Goal: Information Seeking & Learning: Check status

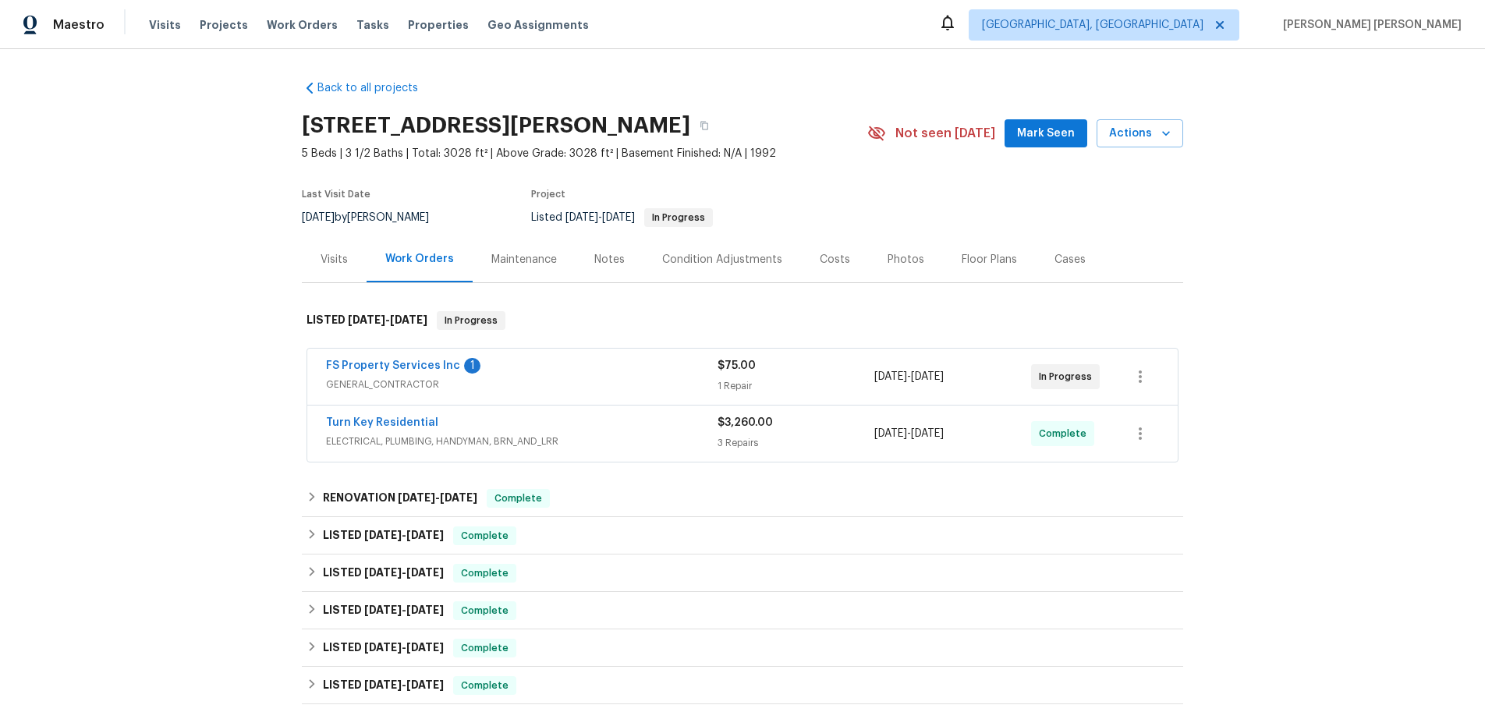
click at [549, 375] on div "FS Property Services Inc 1" at bounding box center [521, 367] width 391 height 19
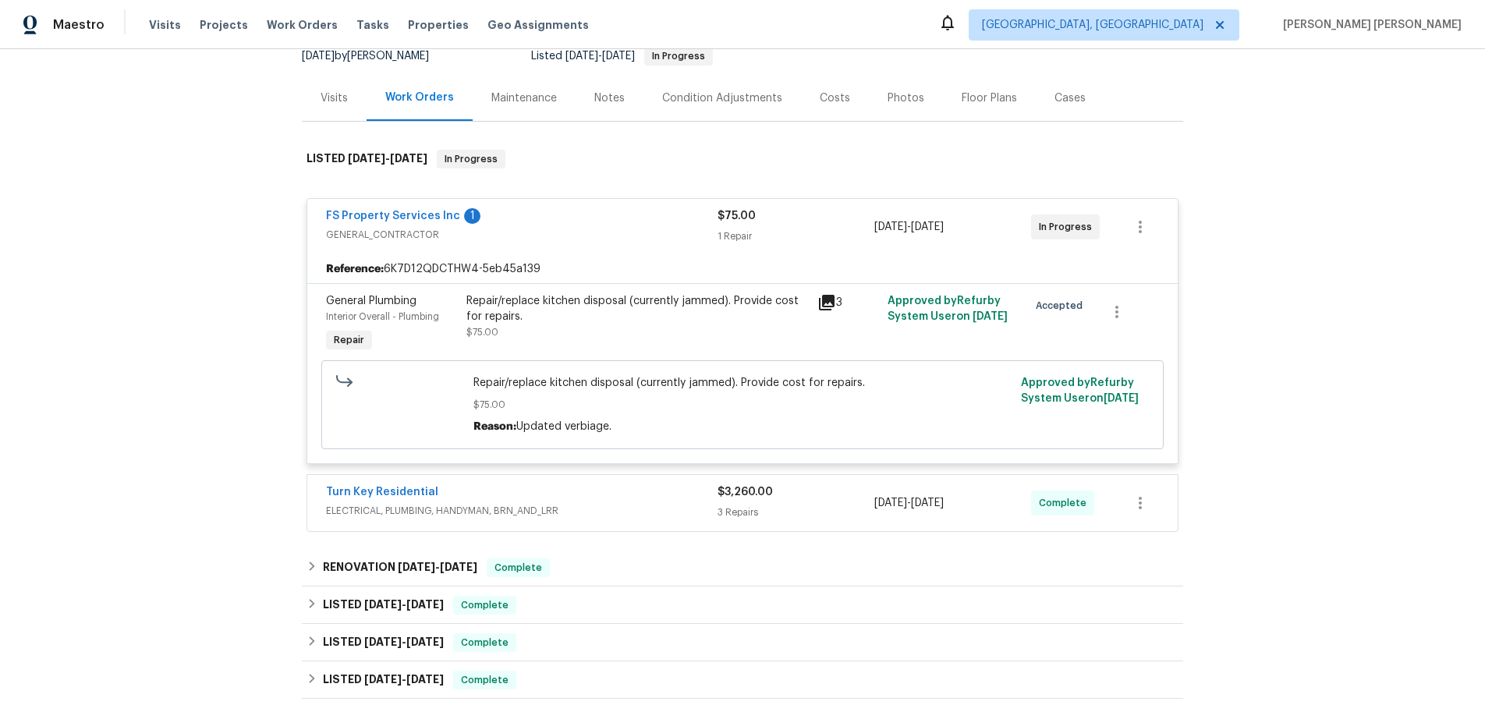
scroll to position [208, 0]
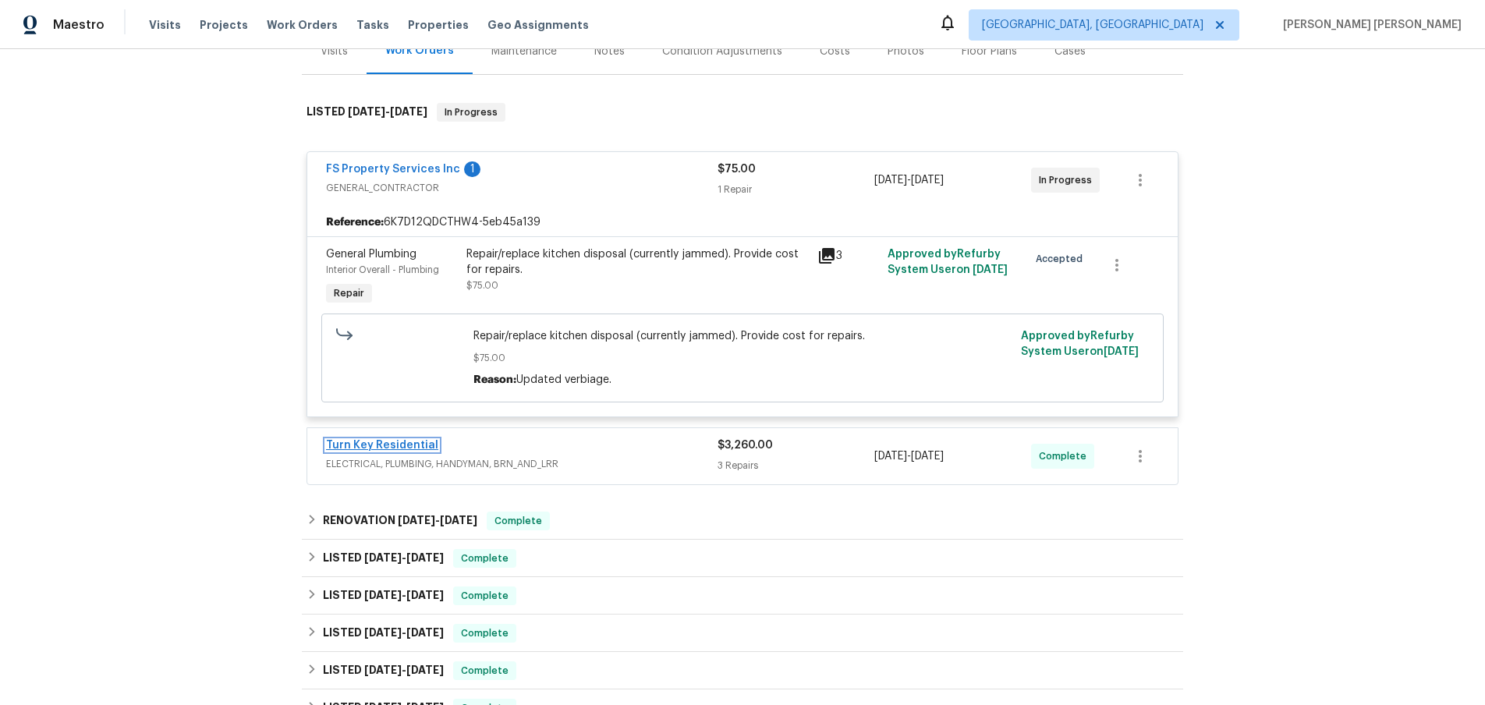
click at [395, 444] on link "Turn Key Residential" at bounding box center [382, 445] width 112 height 11
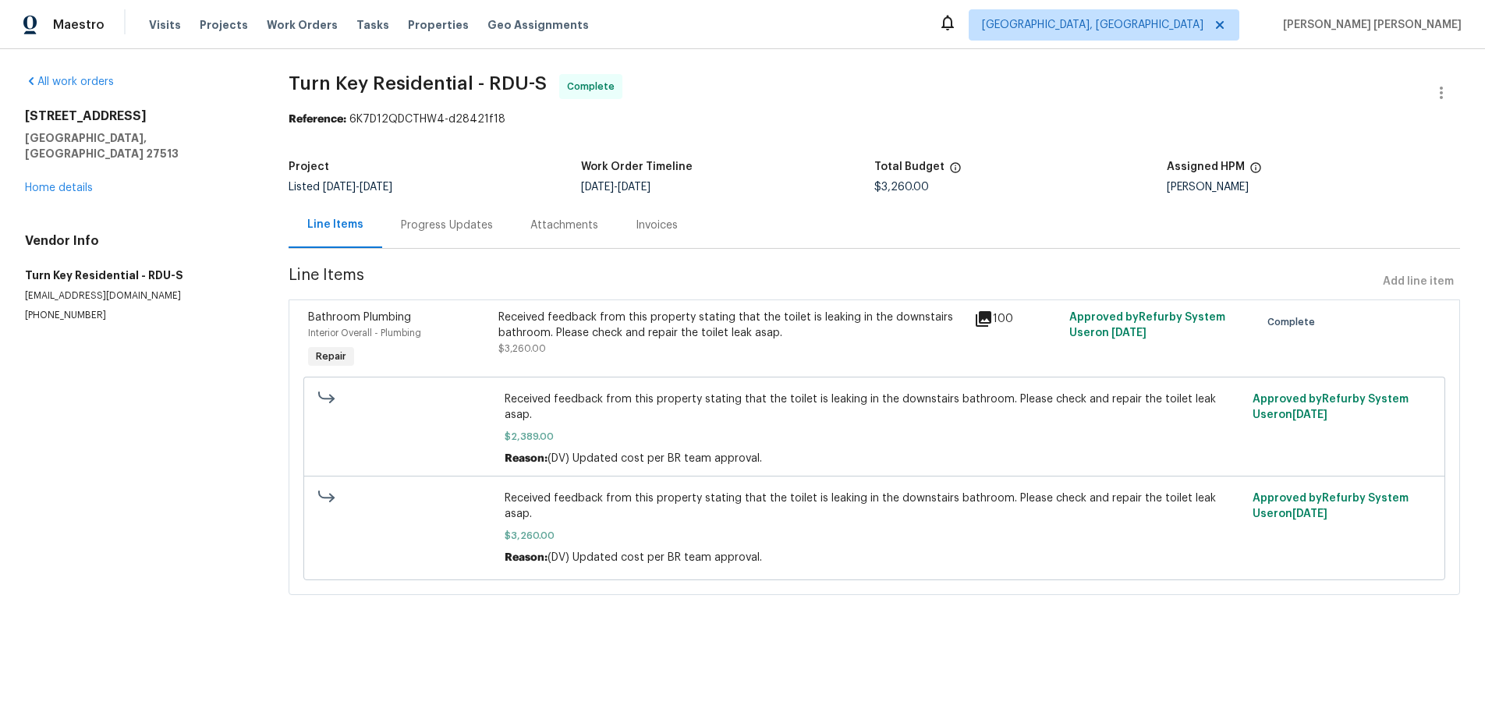
click at [986, 324] on icon at bounding box center [983, 319] width 19 height 19
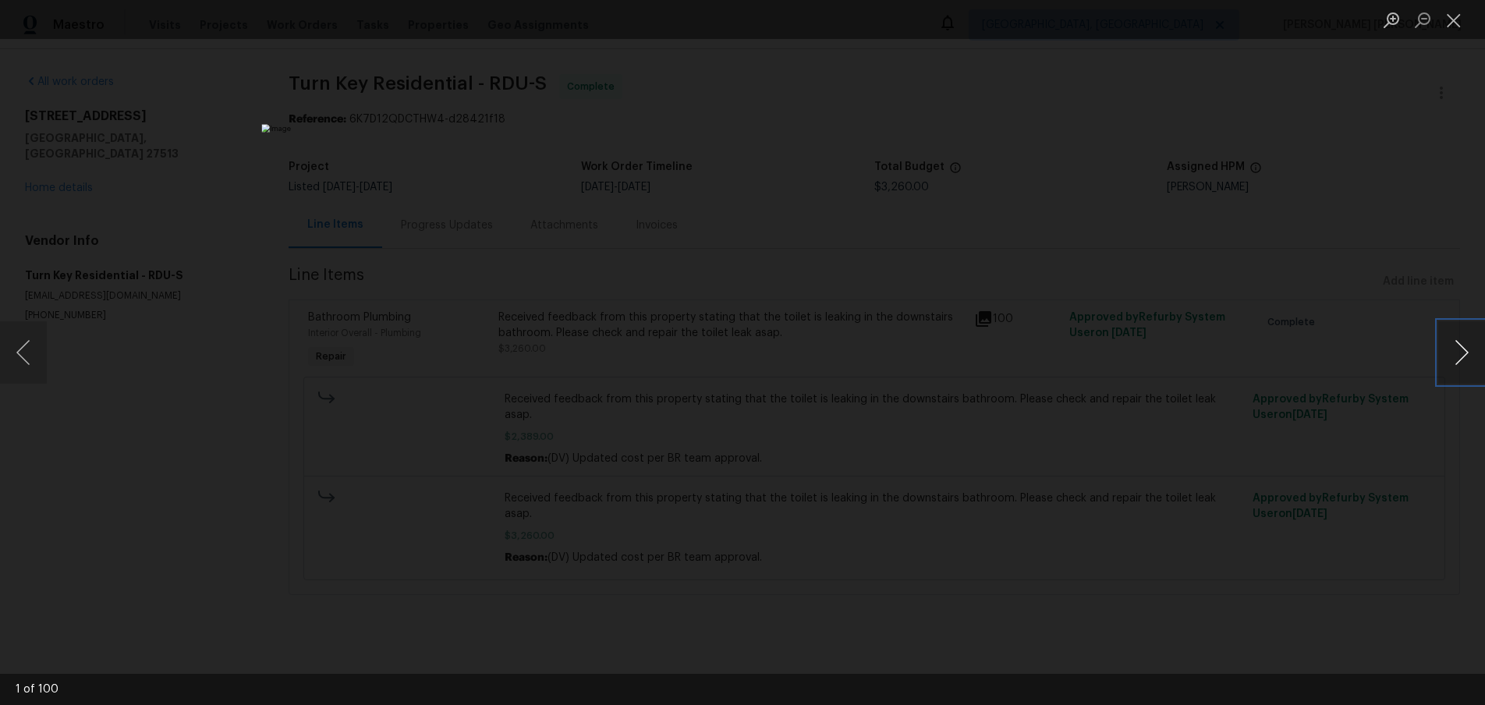
click at [1461, 360] on button "Next image" at bounding box center [1461, 352] width 47 height 62
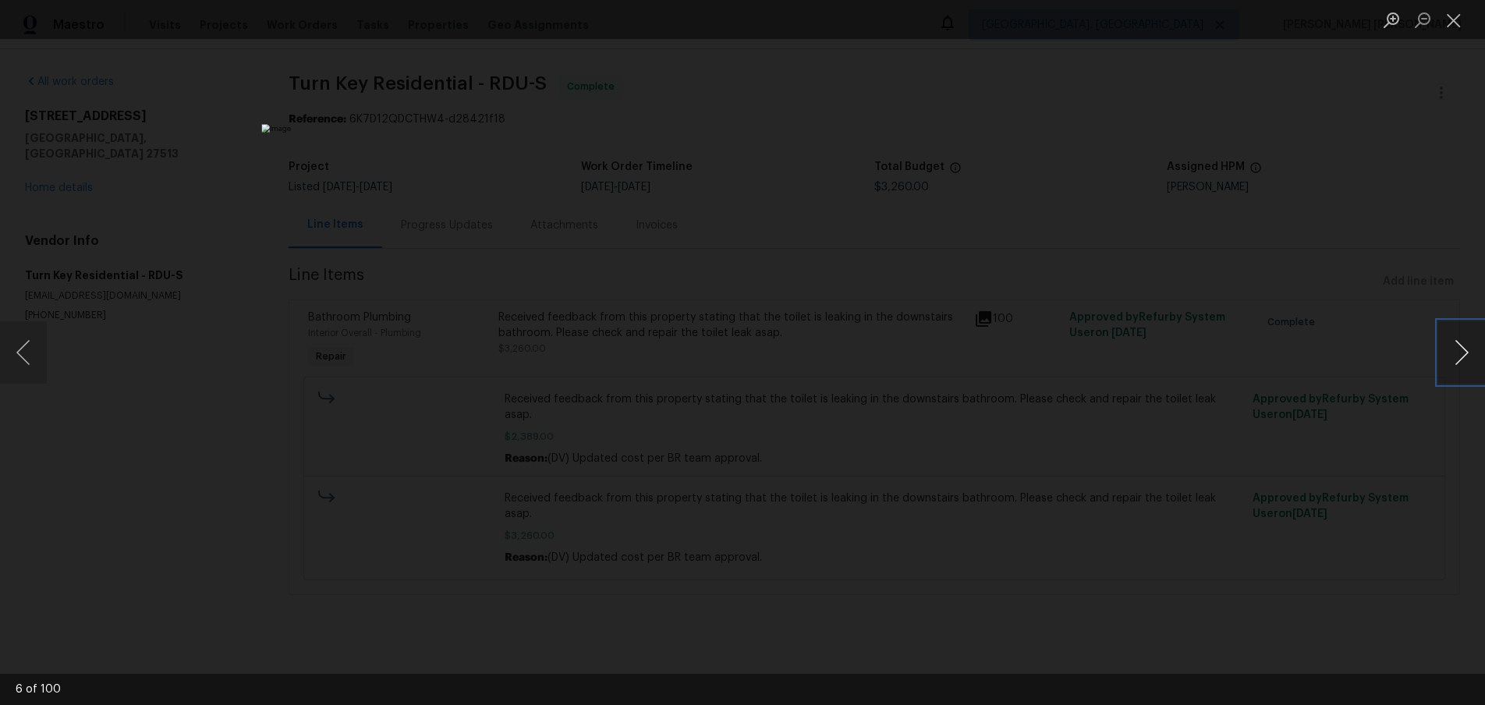
click at [1461, 360] on button "Next image" at bounding box center [1461, 352] width 47 height 62
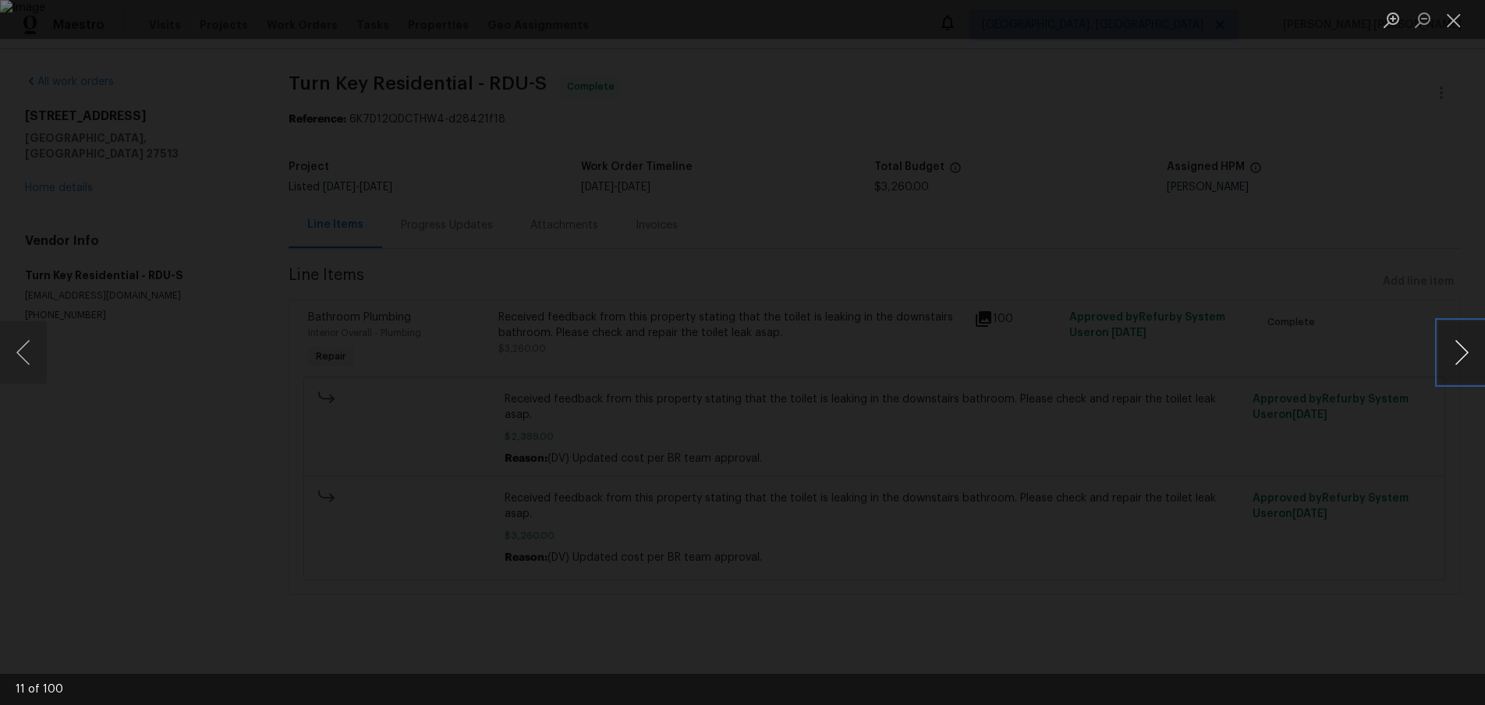
click at [1461, 360] on button "Next image" at bounding box center [1461, 352] width 47 height 62
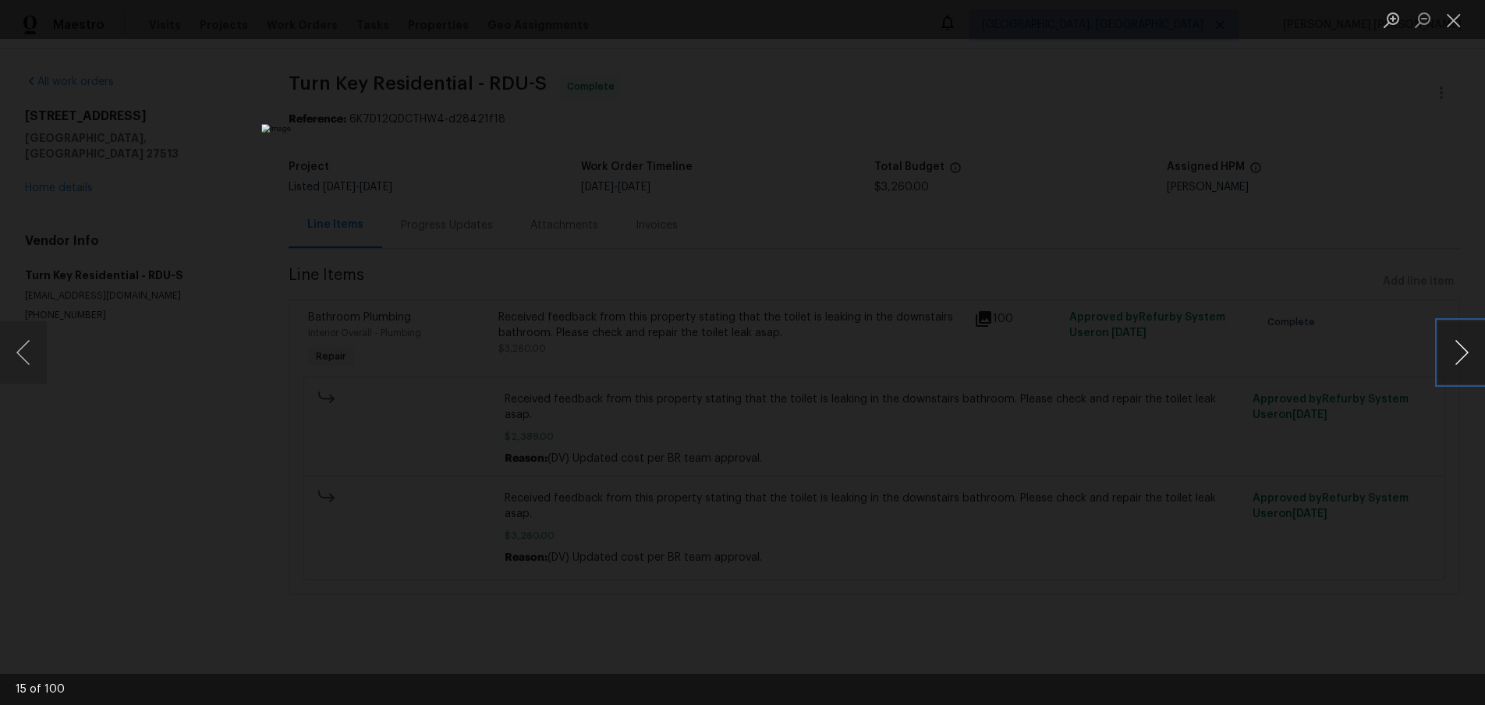
click at [1461, 360] on button "Next image" at bounding box center [1461, 352] width 47 height 62
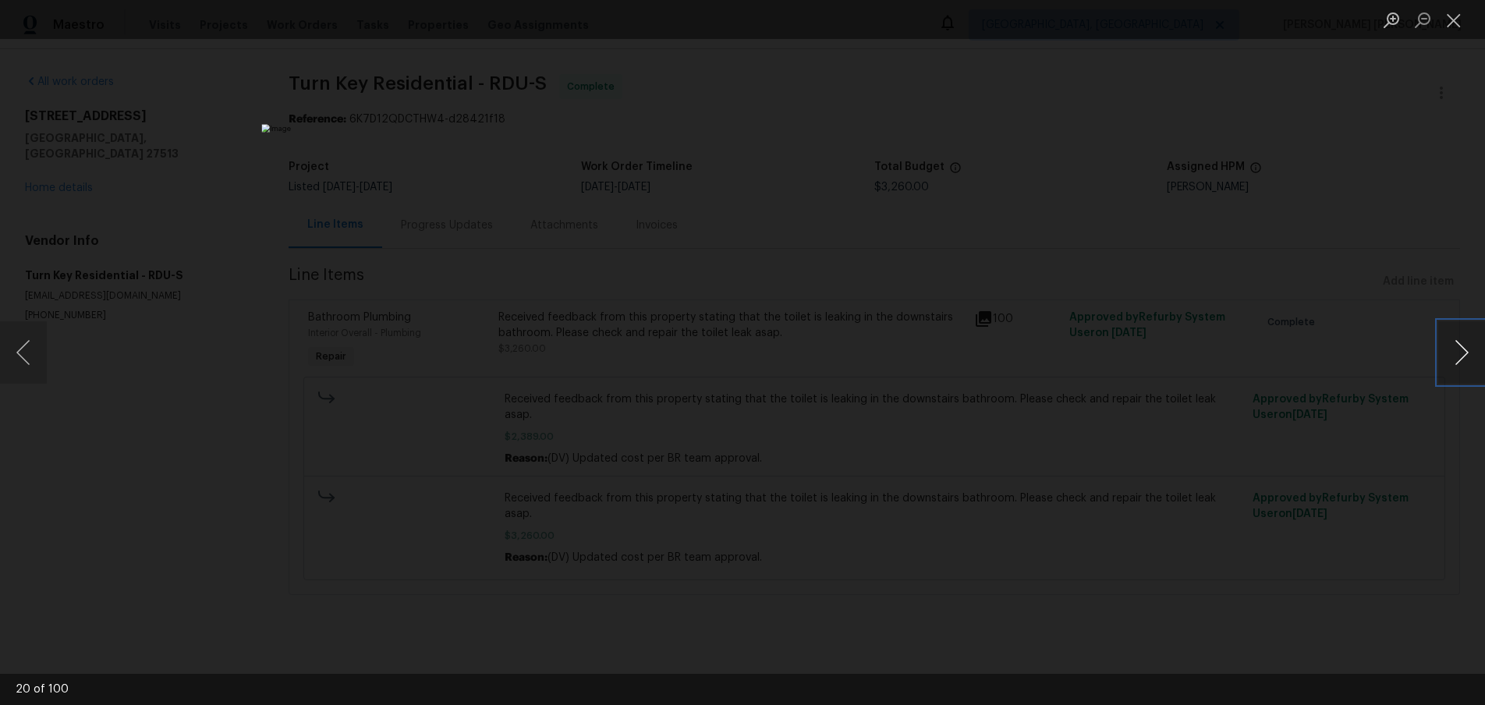
click at [1461, 360] on button "Next image" at bounding box center [1461, 352] width 47 height 62
click at [1445, 361] on button "Next image" at bounding box center [1461, 352] width 47 height 62
click at [1447, 361] on button "Next image" at bounding box center [1461, 352] width 47 height 62
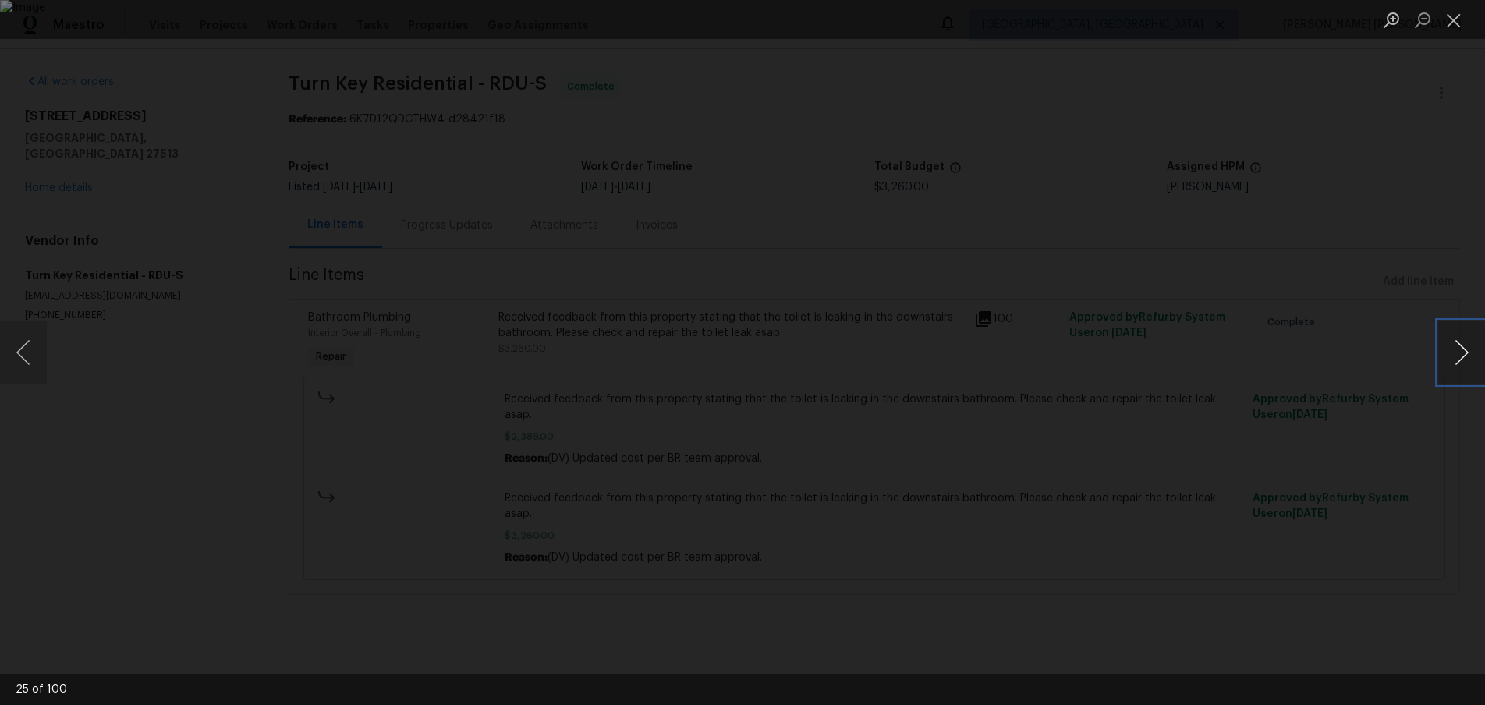
click at [1447, 361] on button "Next image" at bounding box center [1461, 352] width 47 height 62
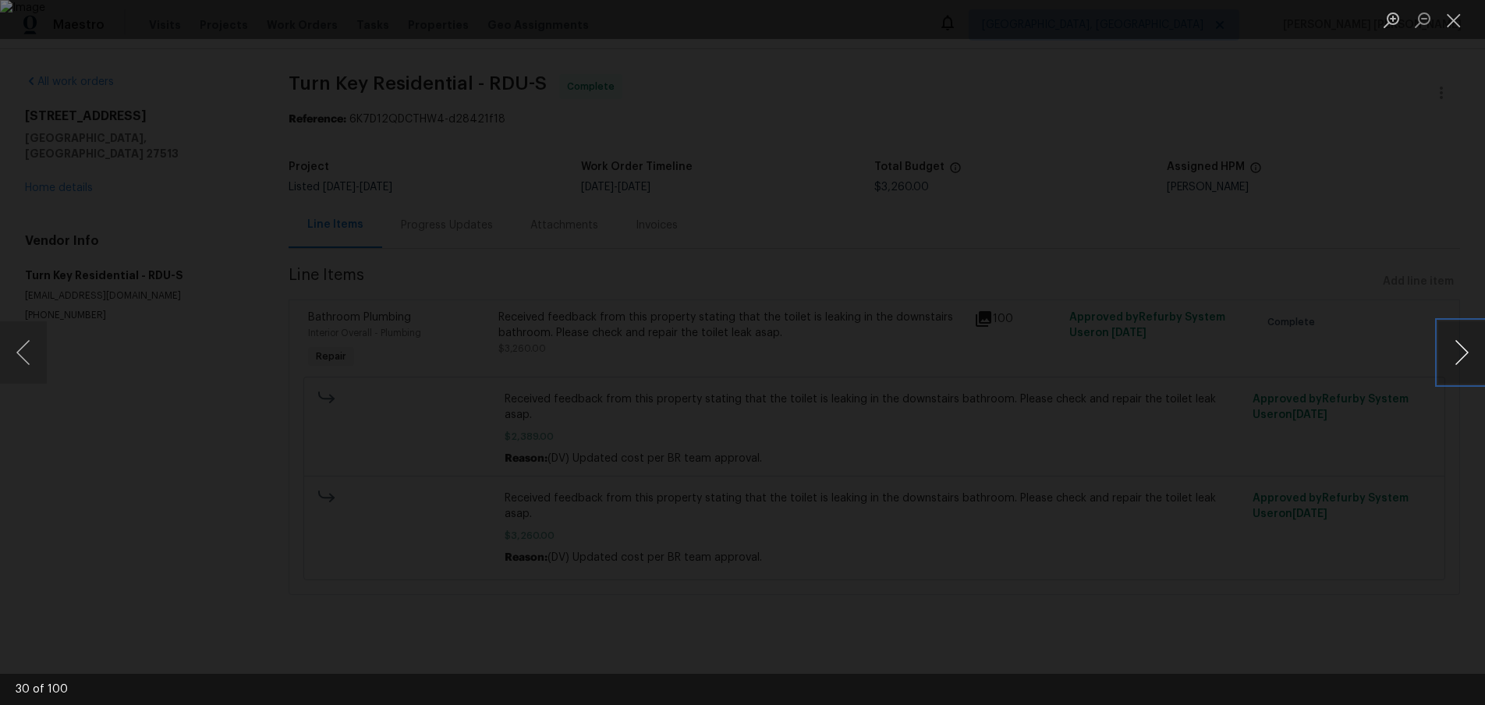
click at [1447, 361] on button "Next image" at bounding box center [1461, 352] width 47 height 62
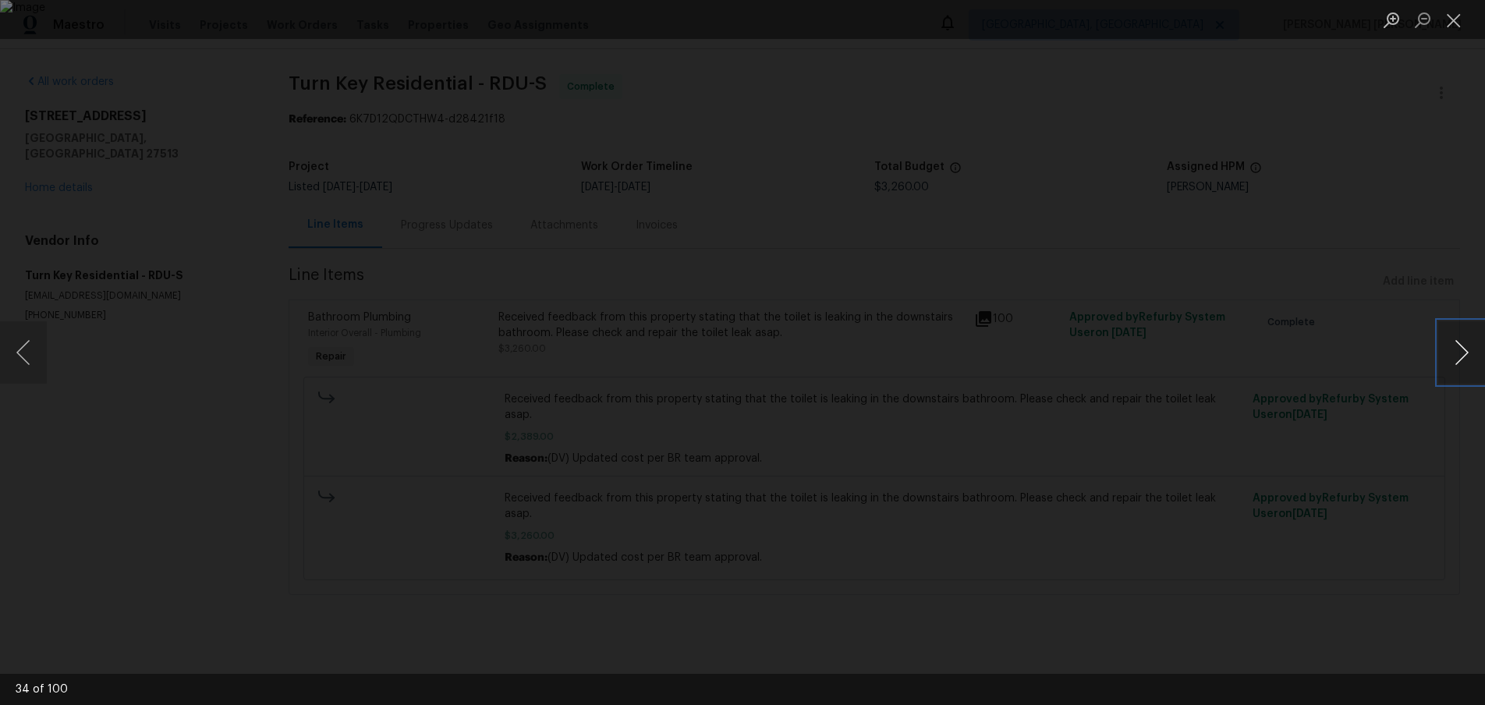
click at [1447, 361] on button "Next image" at bounding box center [1461, 352] width 47 height 62
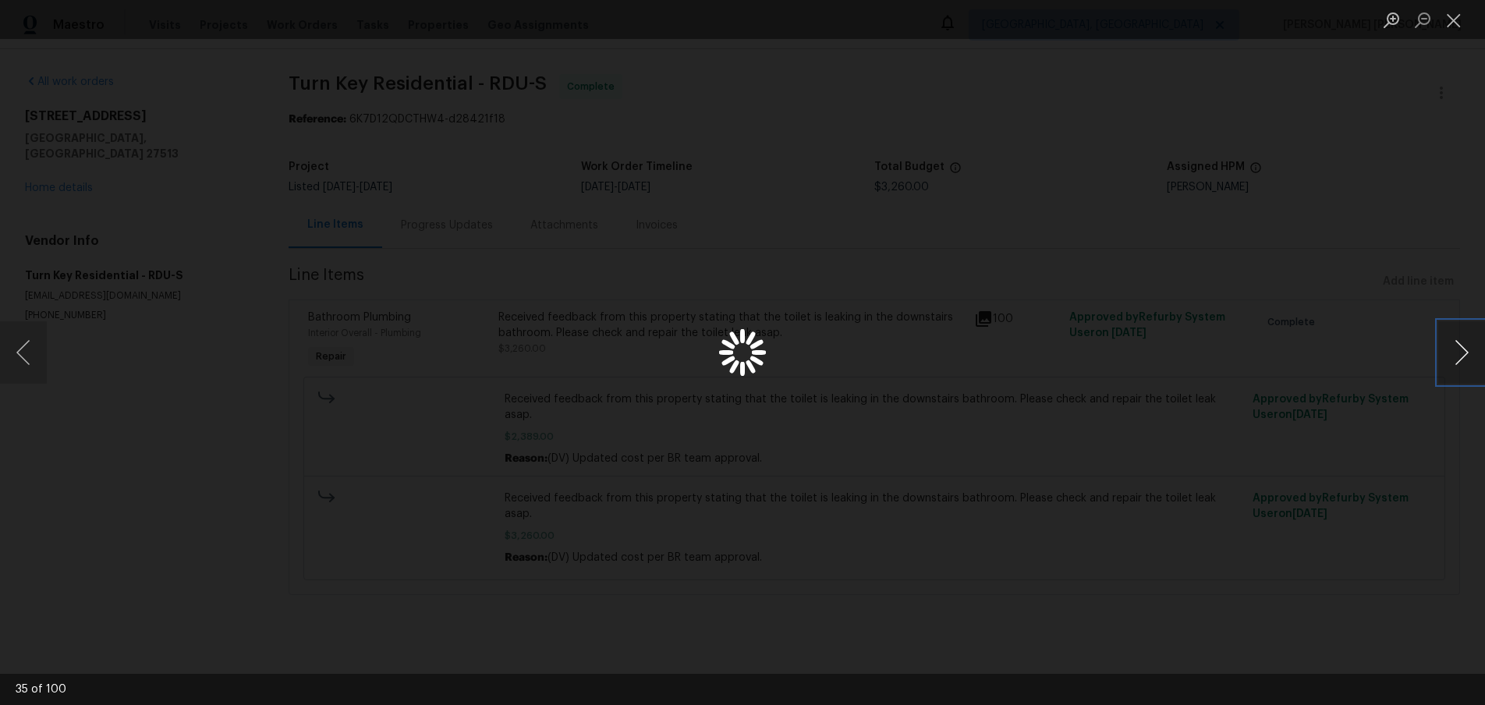
click at [1447, 361] on button "Next image" at bounding box center [1461, 352] width 47 height 62
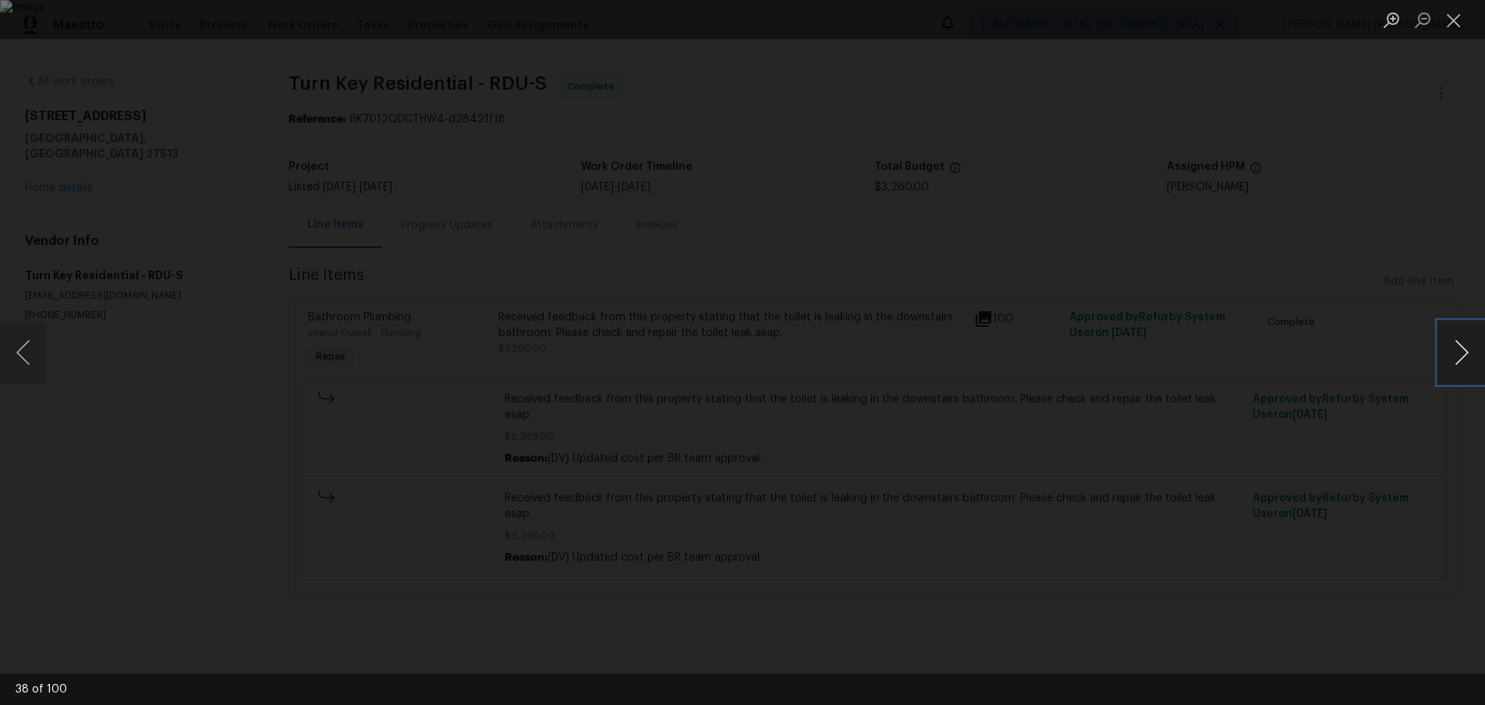
click at [1447, 361] on button "Next image" at bounding box center [1461, 352] width 47 height 62
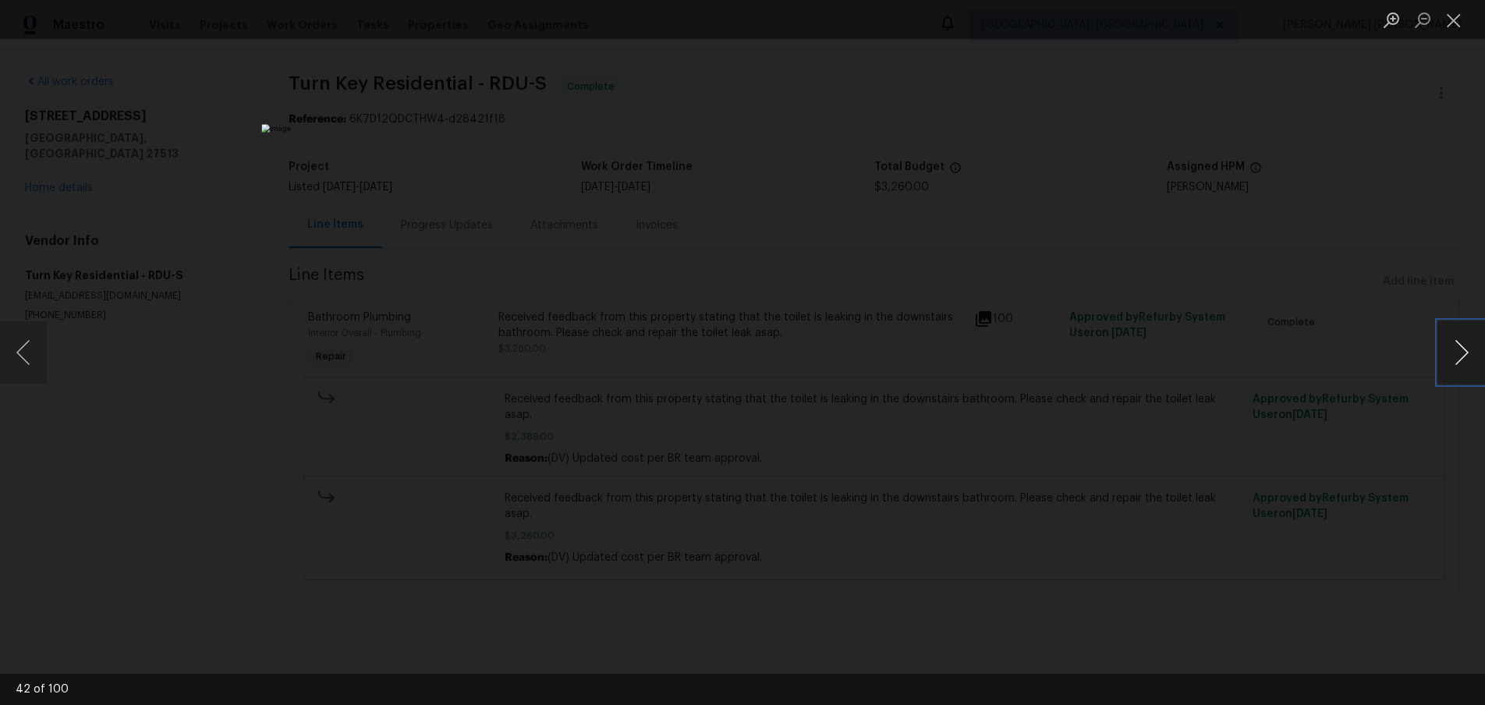
click at [1447, 361] on button "Next image" at bounding box center [1461, 352] width 47 height 62
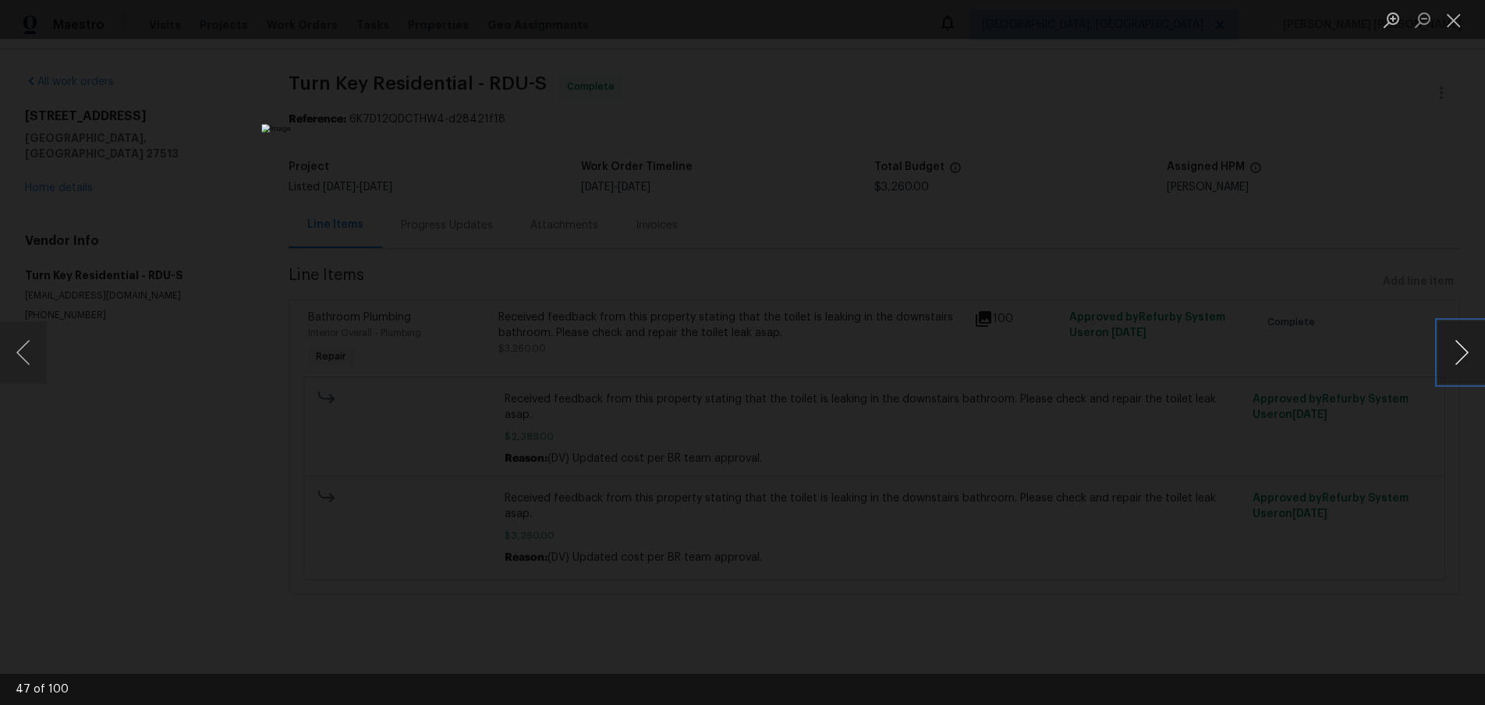
click at [1447, 361] on button "Next image" at bounding box center [1461, 352] width 47 height 62
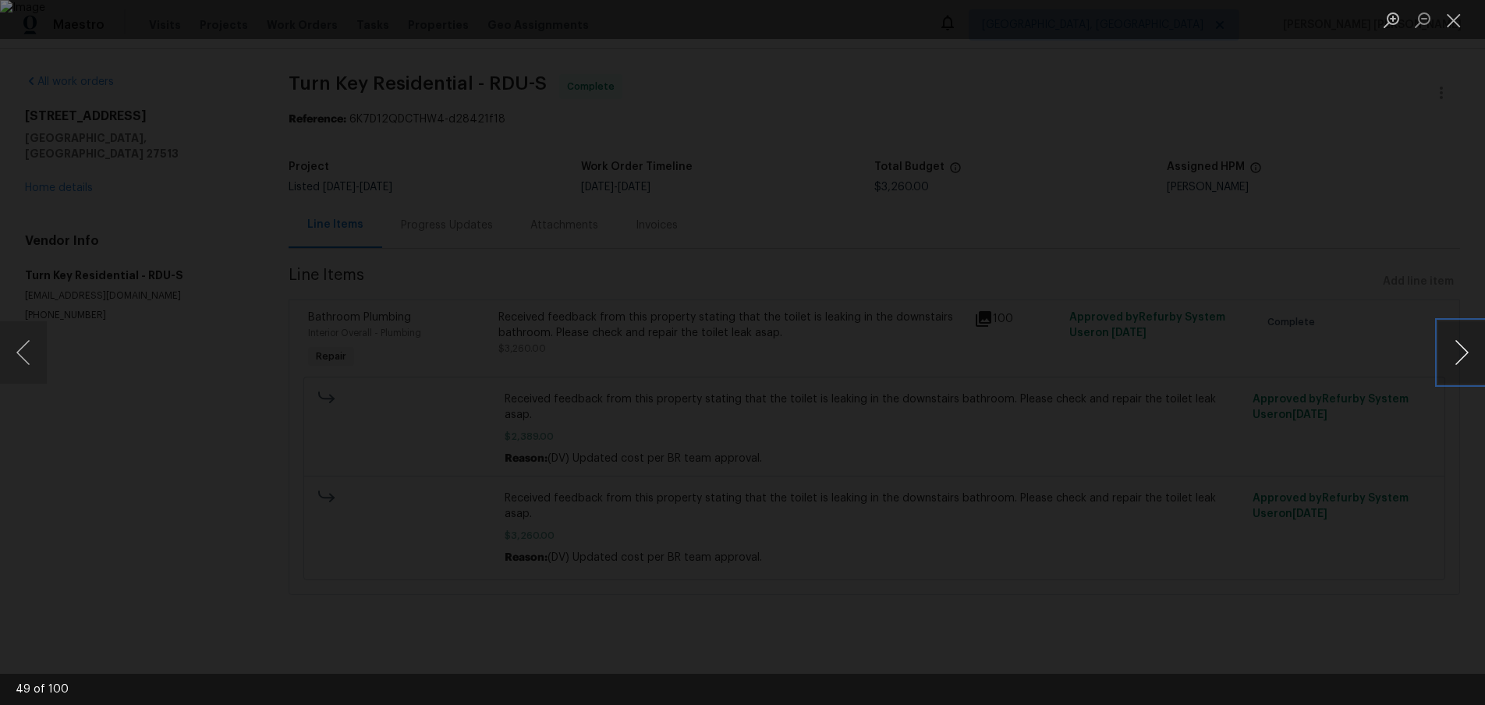
click at [1447, 361] on button "Next image" at bounding box center [1461, 352] width 47 height 62
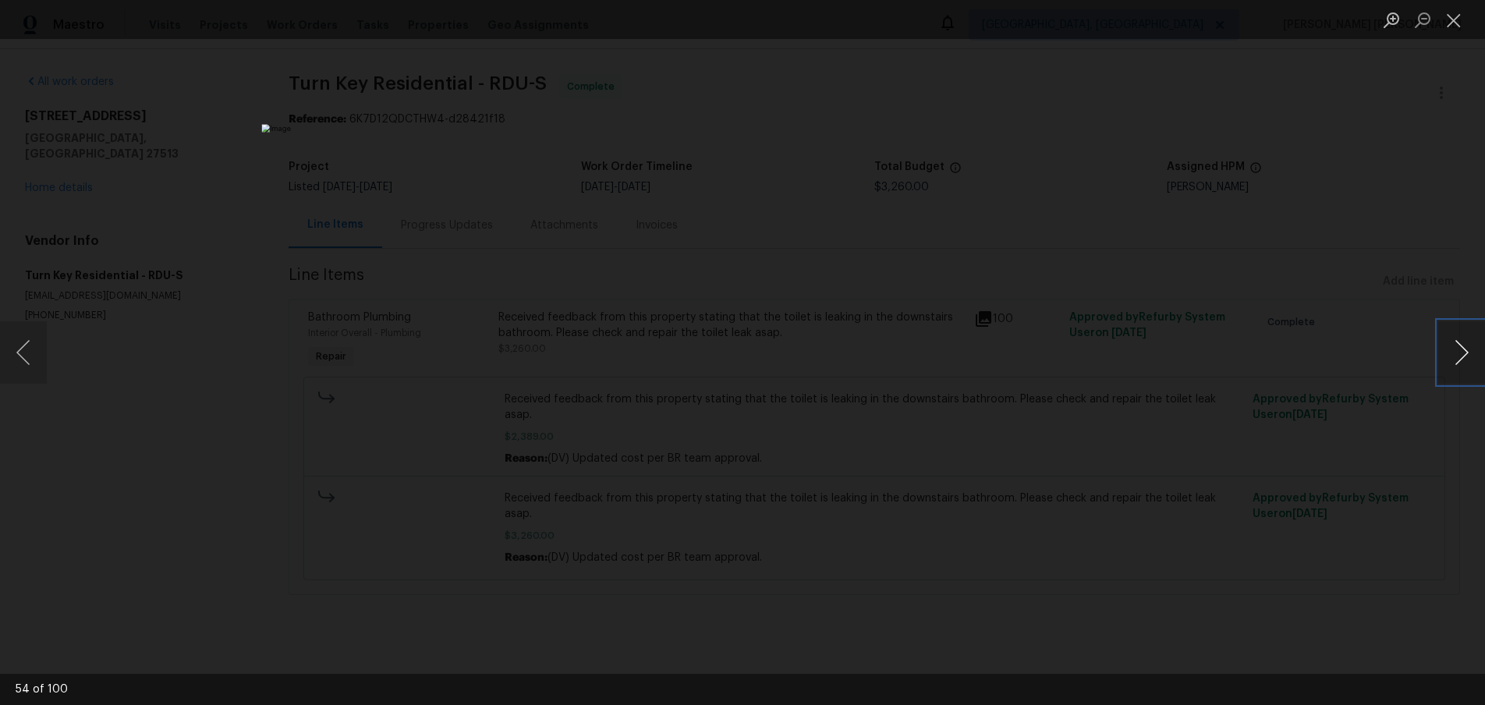
click at [1447, 361] on button "Next image" at bounding box center [1461, 352] width 47 height 62
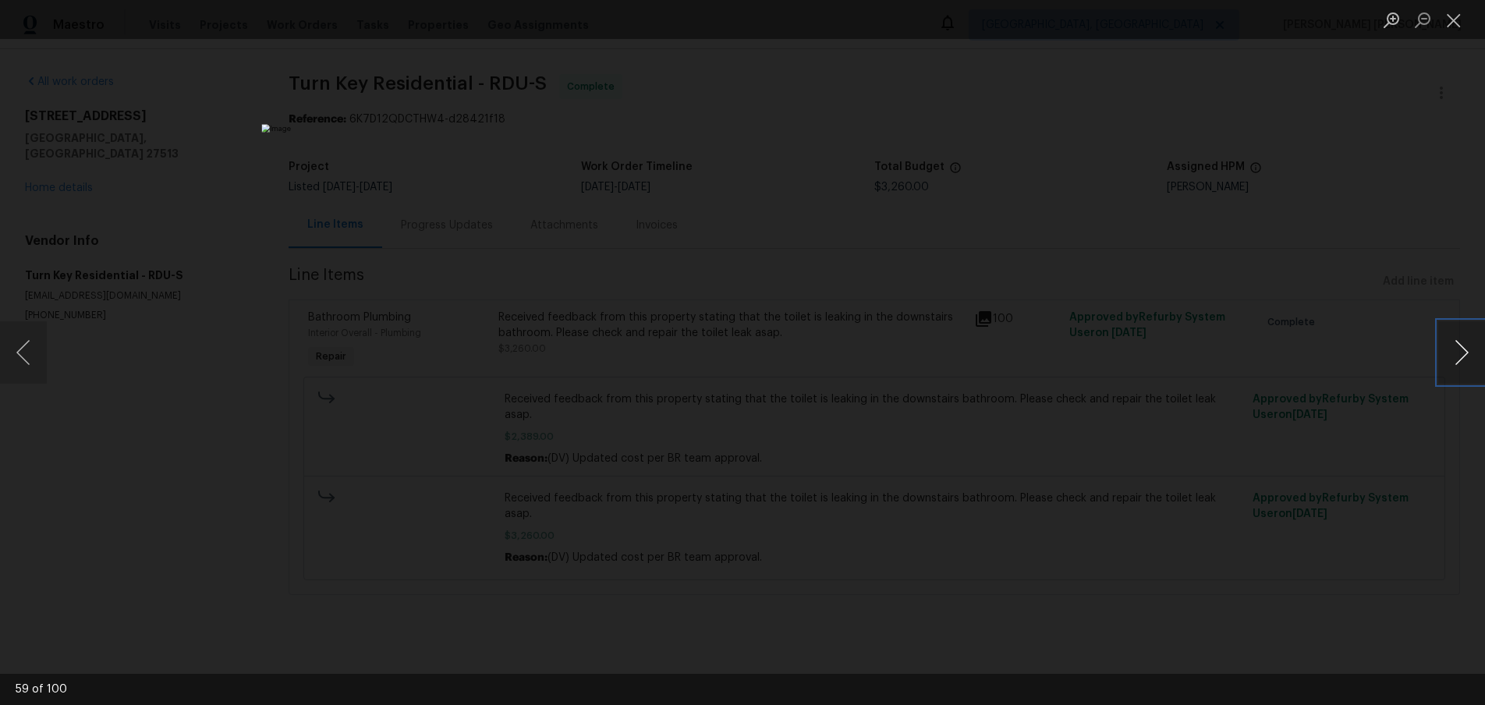
click at [1447, 361] on button "Next image" at bounding box center [1461, 352] width 47 height 62
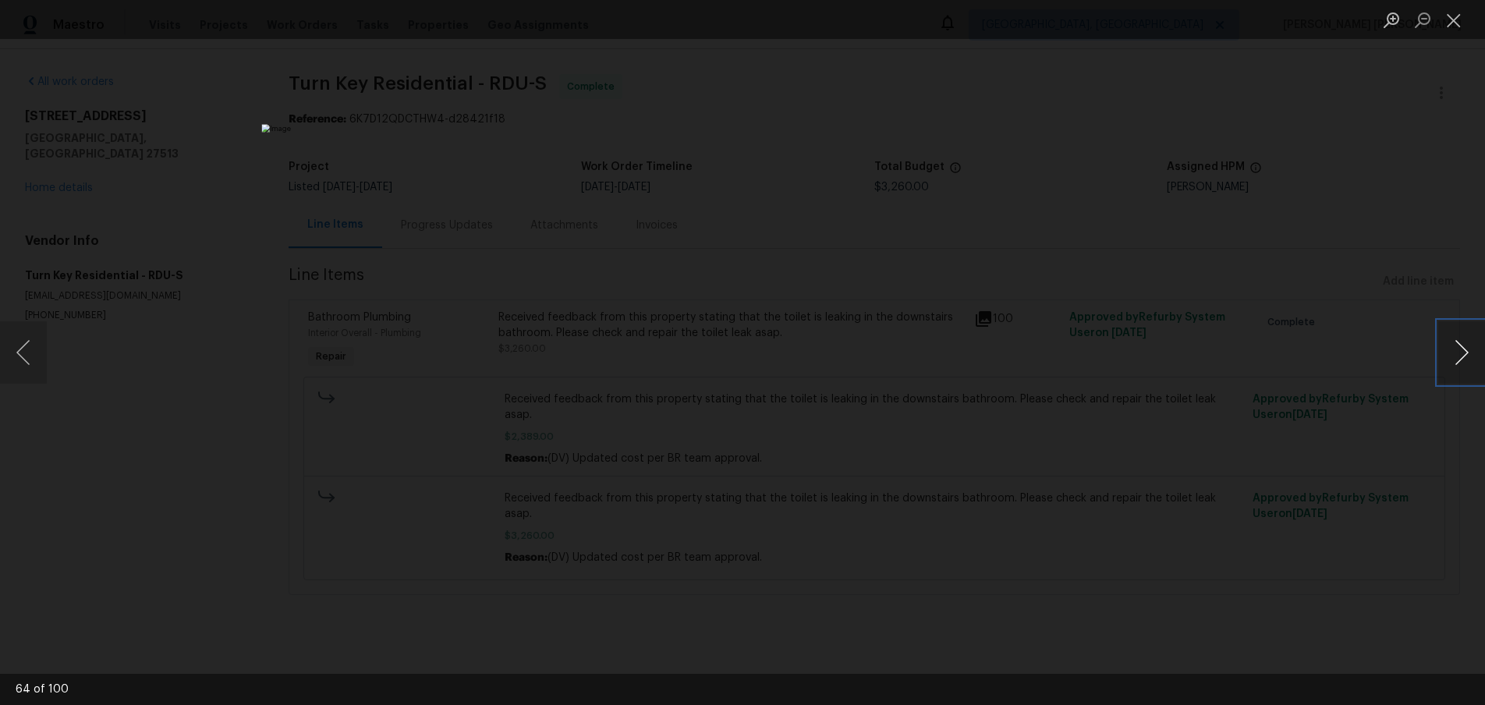
click at [1447, 361] on button "Next image" at bounding box center [1461, 352] width 47 height 62
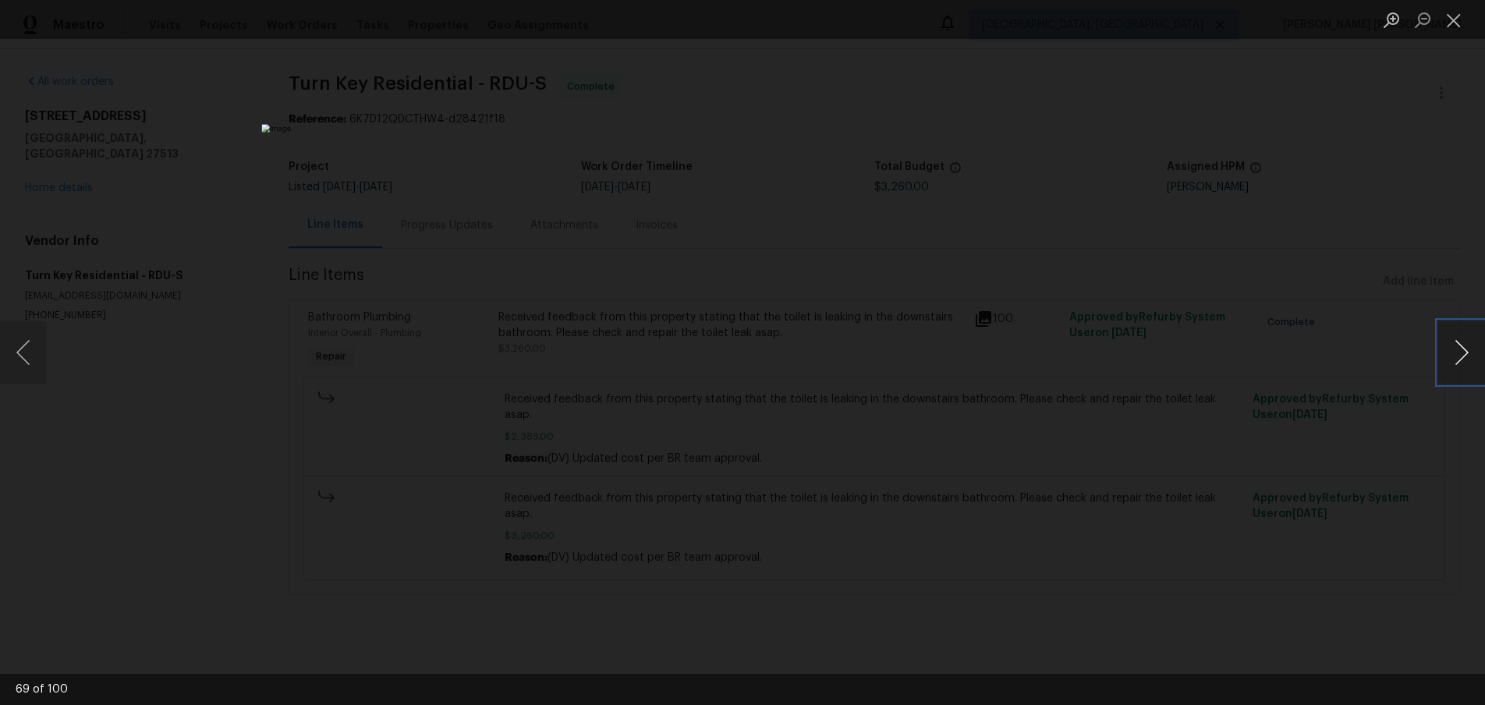
click at [1447, 361] on button "Next image" at bounding box center [1461, 352] width 47 height 62
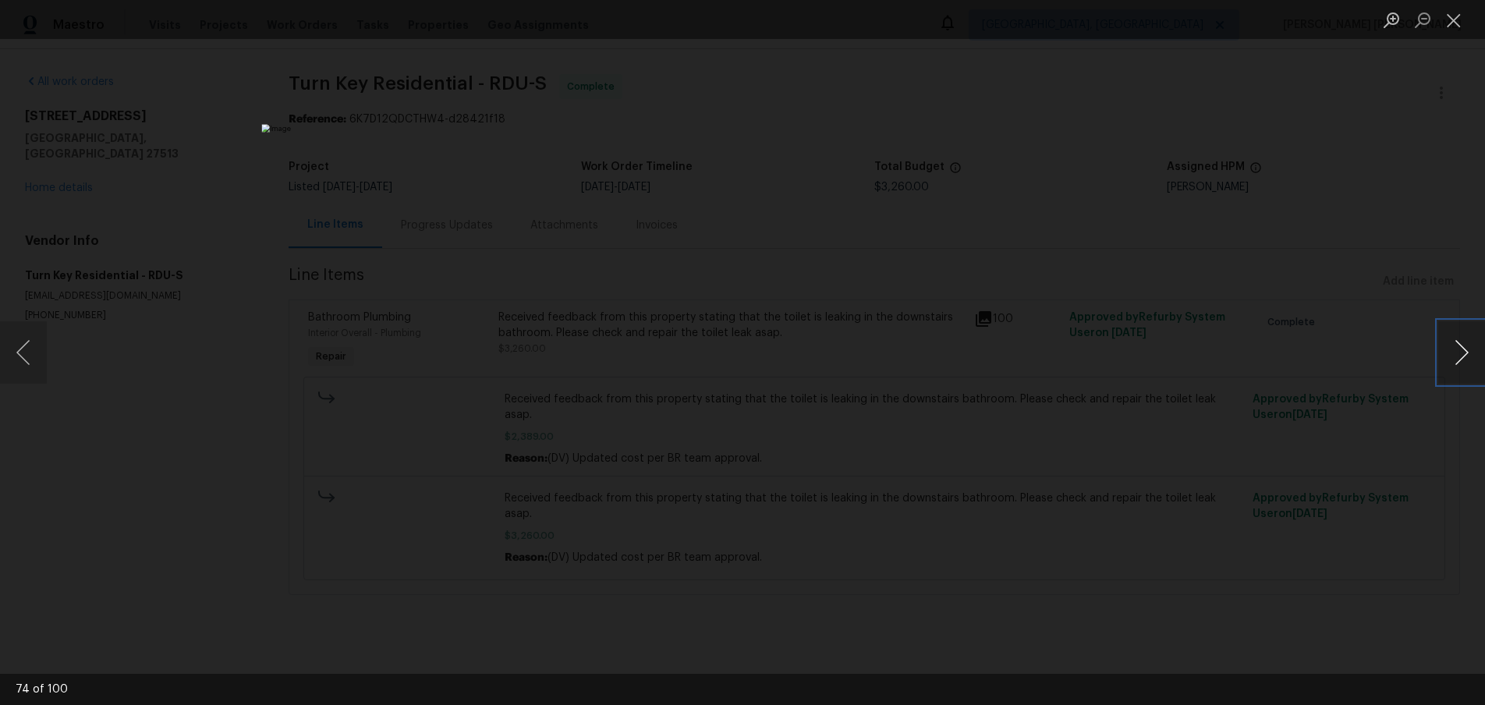
click at [1447, 361] on button "Next image" at bounding box center [1461, 352] width 47 height 62
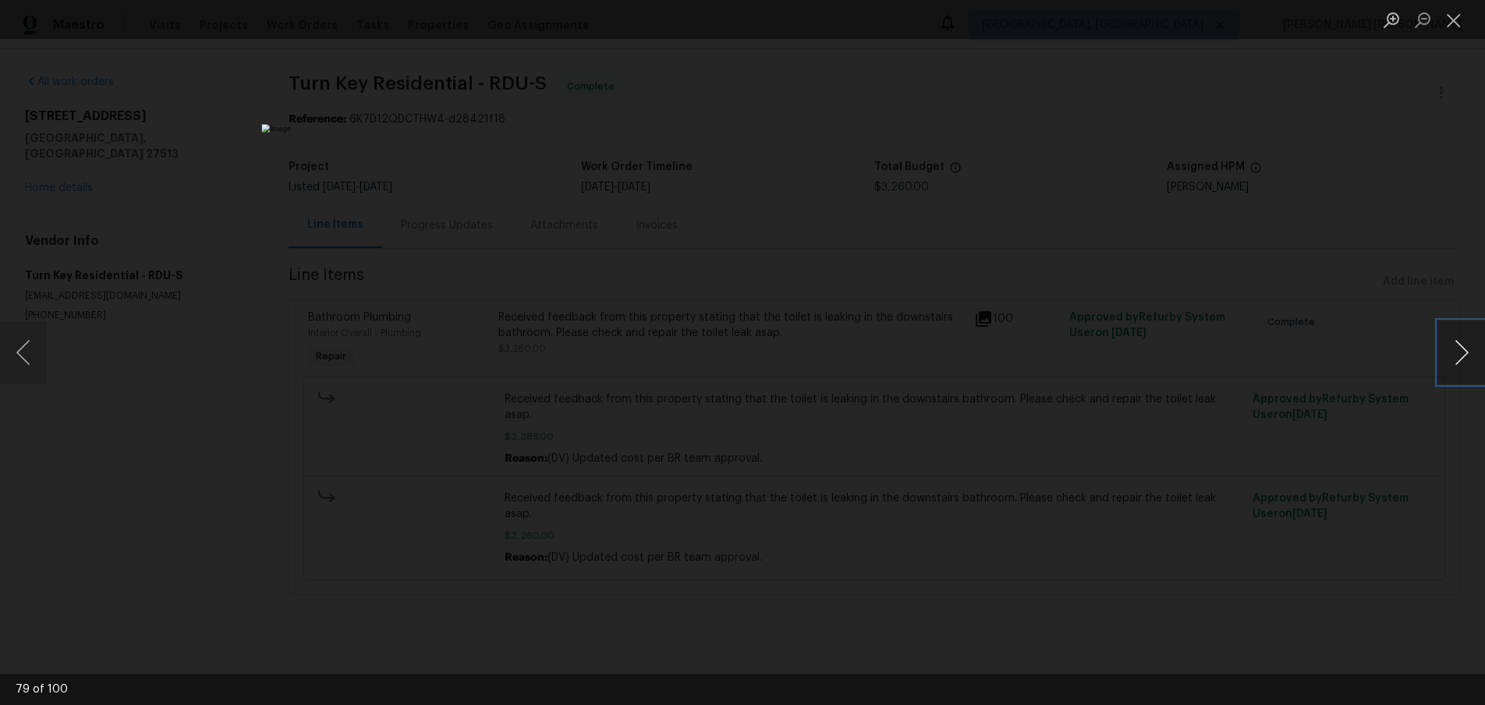
click at [1447, 361] on button "Next image" at bounding box center [1461, 352] width 47 height 62
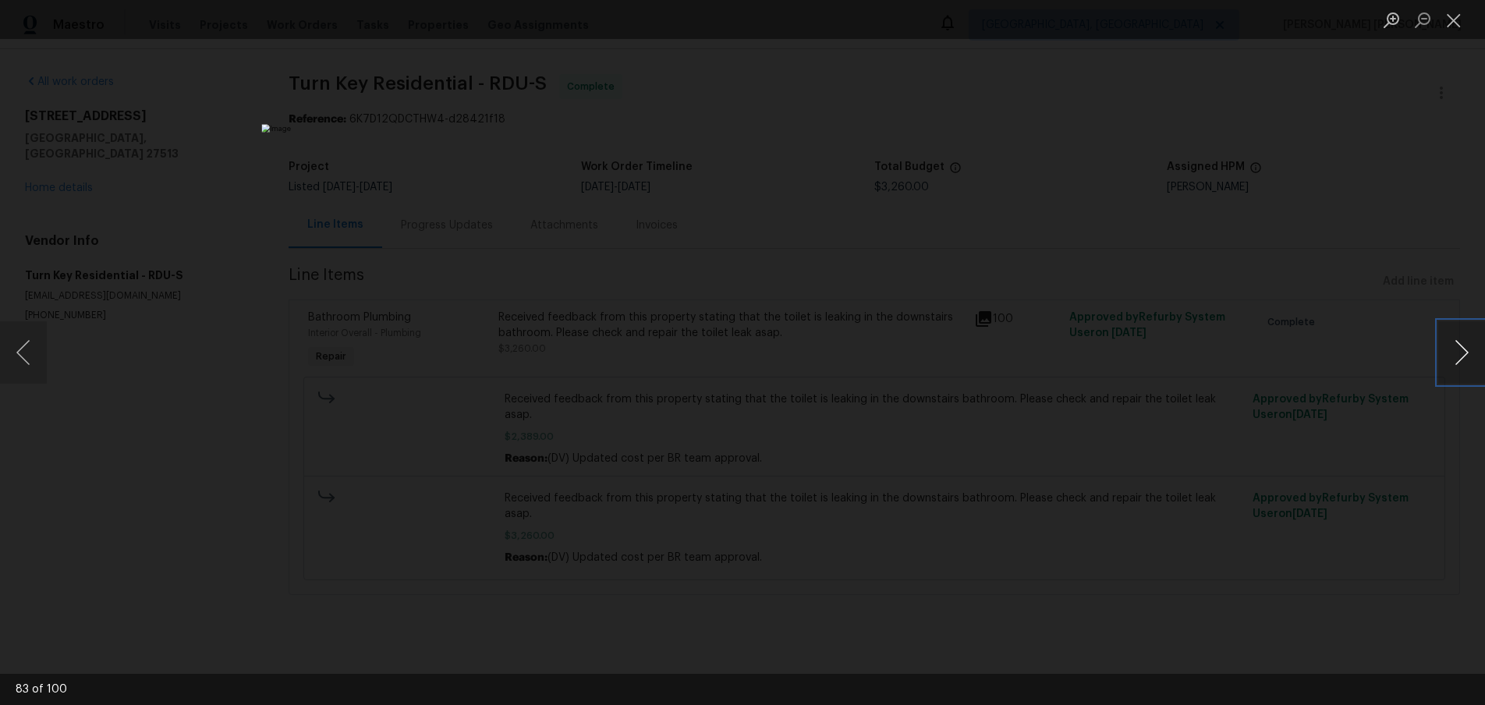
click at [1447, 361] on button "Next image" at bounding box center [1461, 352] width 47 height 62
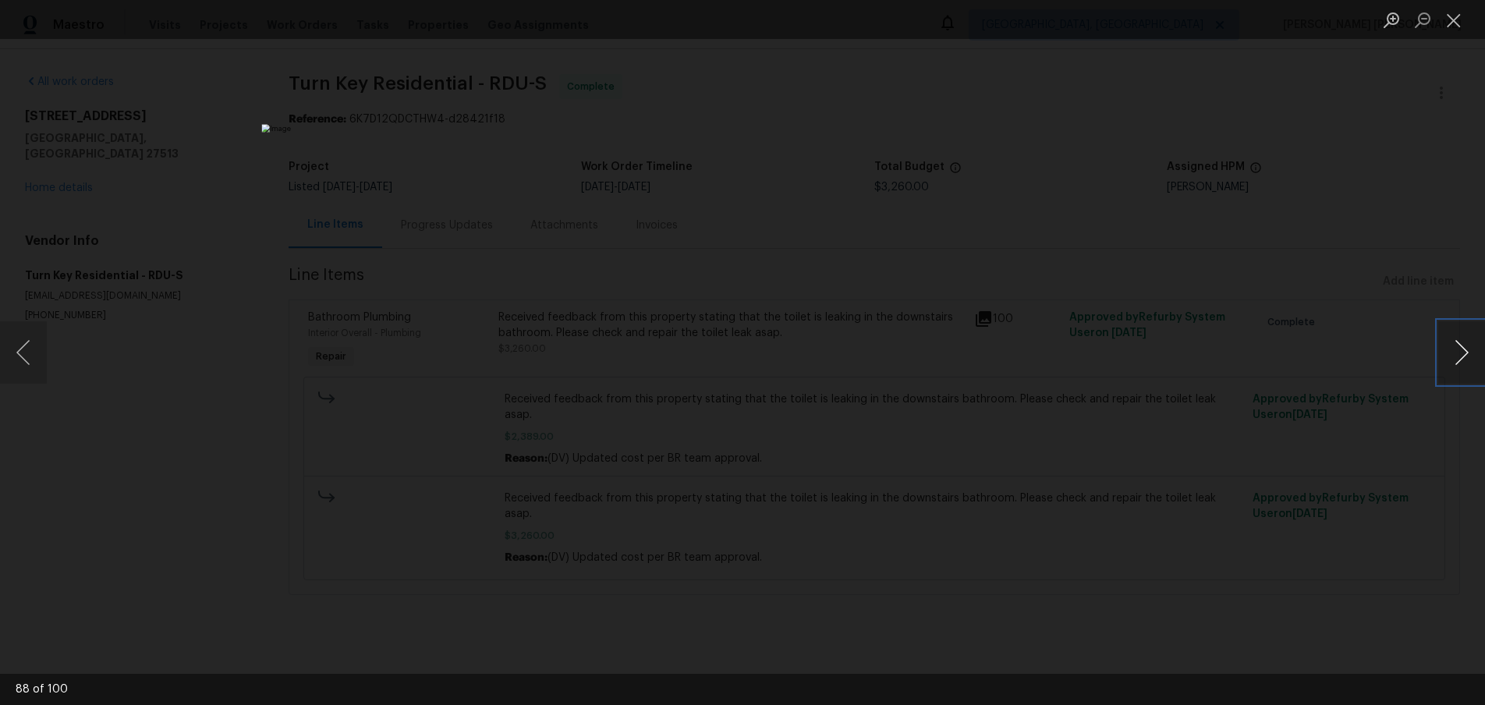
click at [1447, 361] on button "Next image" at bounding box center [1461, 352] width 47 height 62
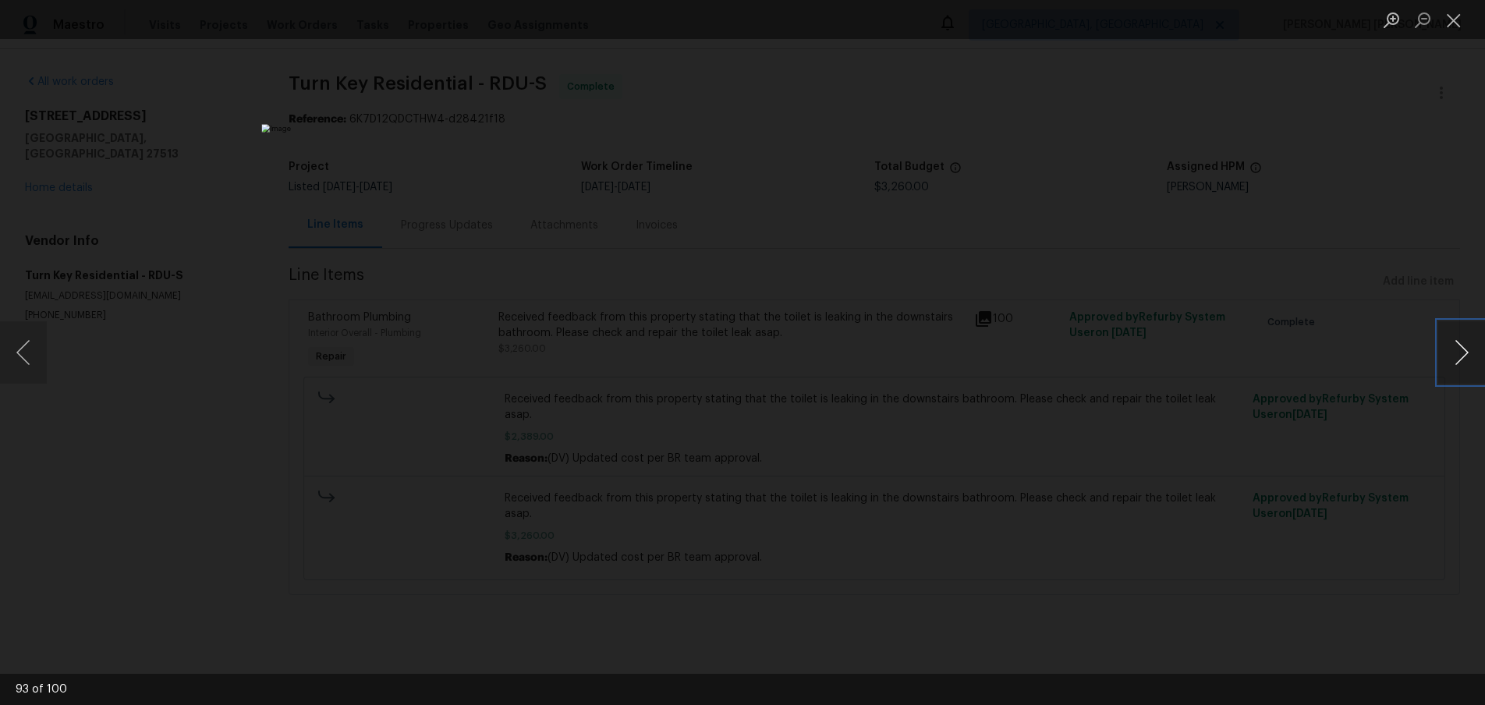
click at [1447, 361] on button "Next image" at bounding box center [1461, 352] width 47 height 62
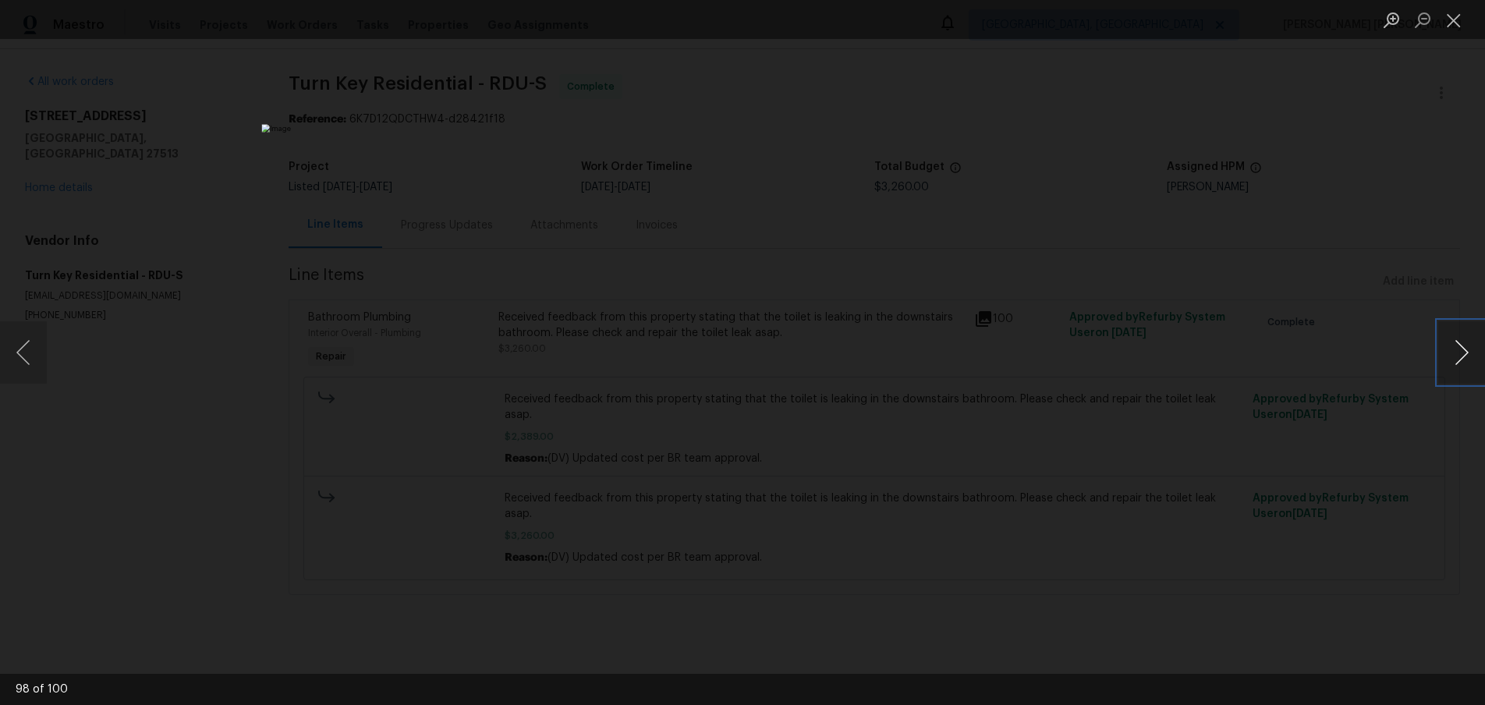
click at [1447, 361] on button "Next image" at bounding box center [1461, 352] width 47 height 62
click at [1326, 518] on div "Lightbox" at bounding box center [742, 352] width 1485 height 705
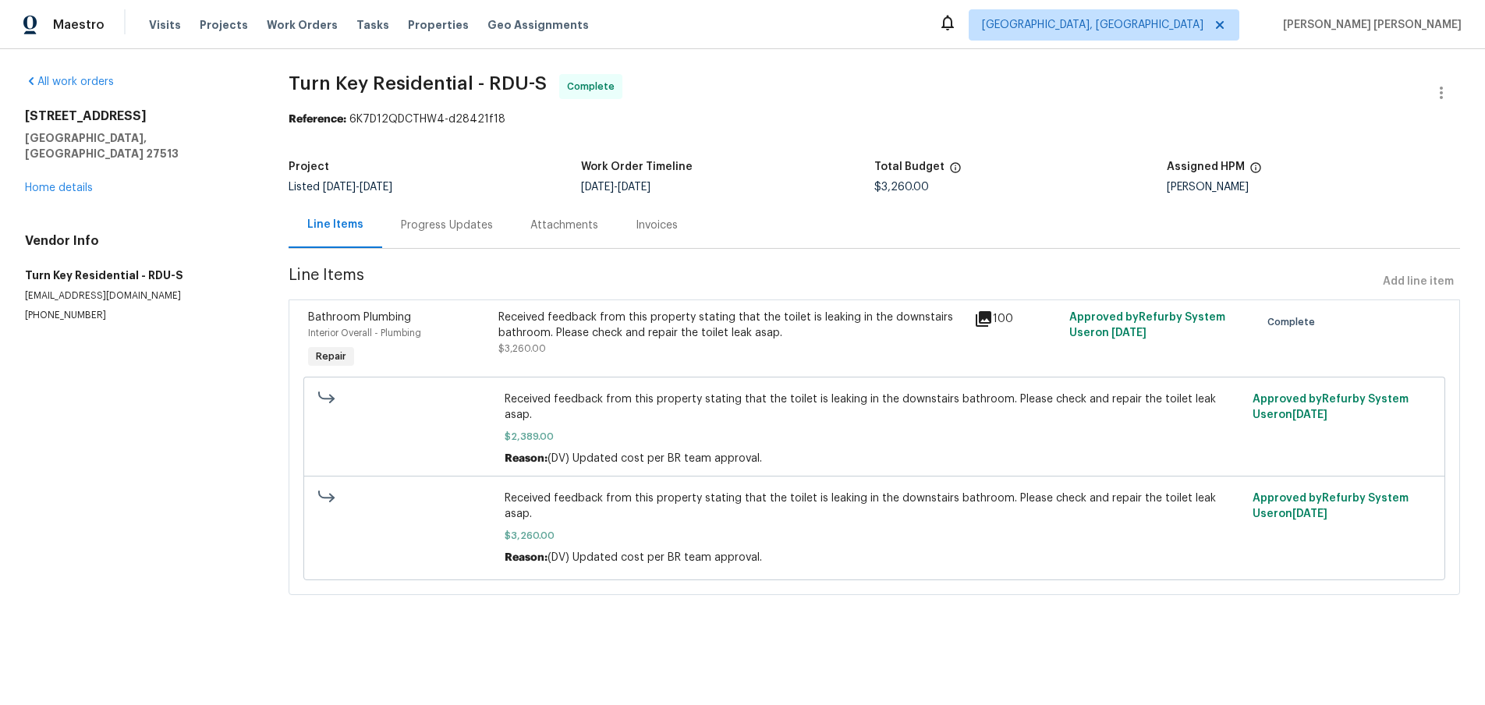
click at [68, 178] on div "[STREET_ADDRESS][PERSON_NAME] Home details" at bounding box center [138, 151] width 226 height 87
click at [69, 182] on link "Home details" at bounding box center [59, 187] width 68 height 11
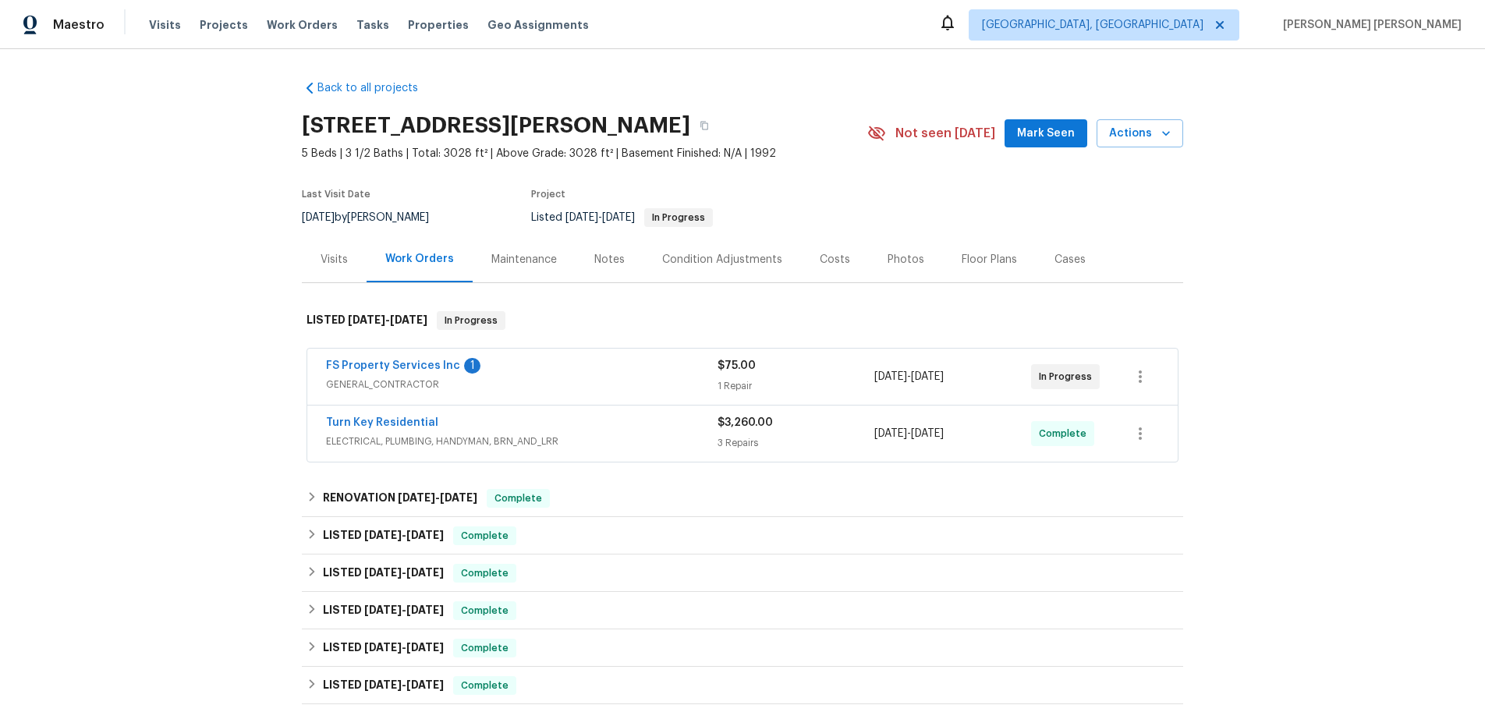
click at [307, 257] on div "Visits" at bounding box center [334, 259] width 65 height 46
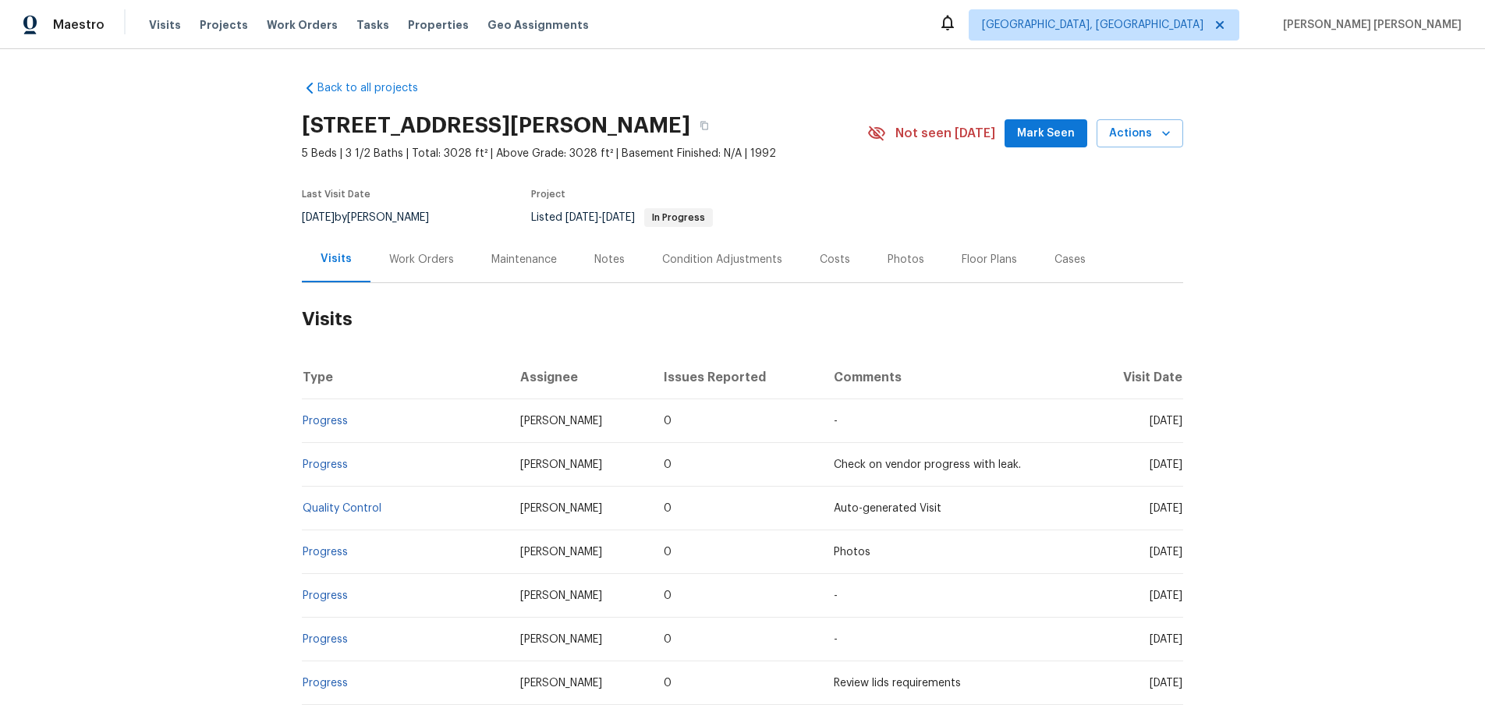
click at [439, 265] on div "Work Orders" at bounding box center [421, 260] width 65 height 16
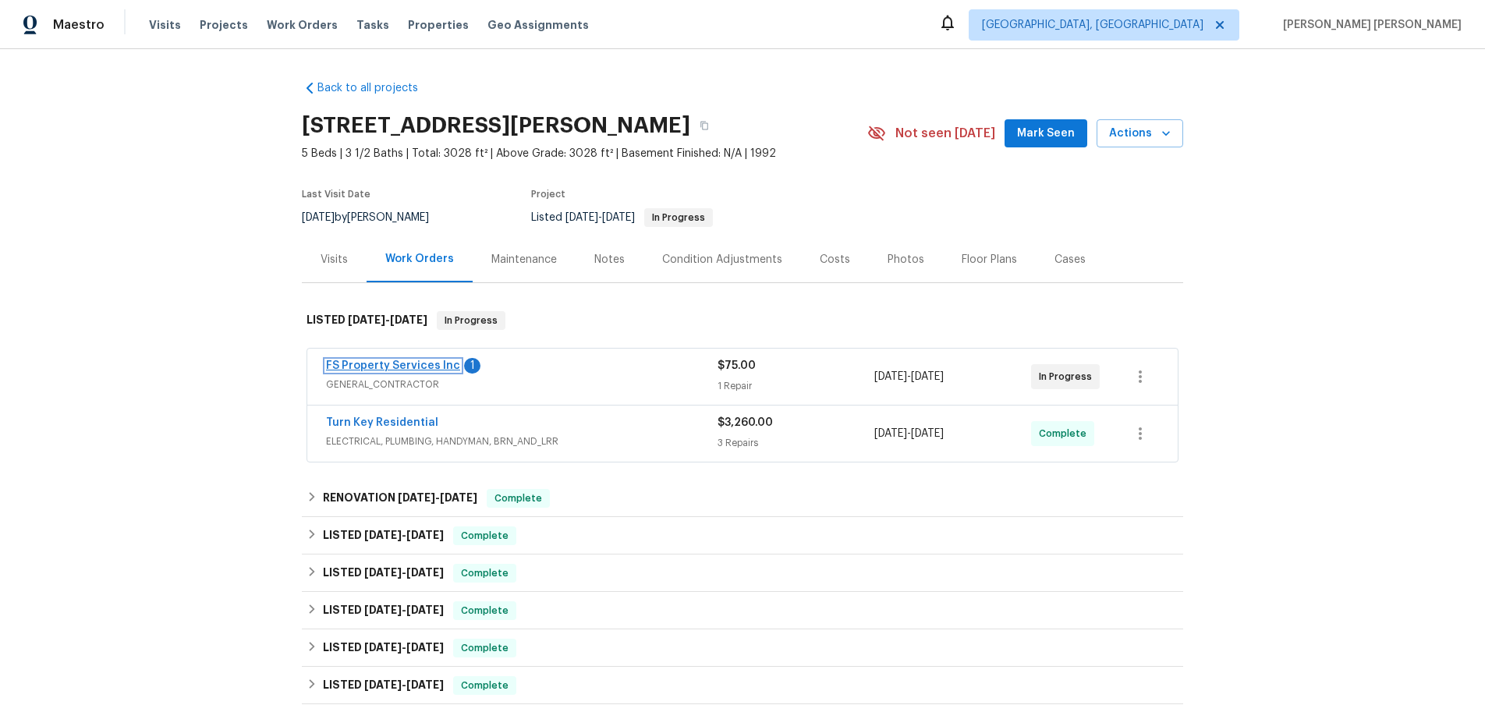
click at [405, 365] on link "FS Property Services Inc" at bounding box center [393, 365] width 134 height 11
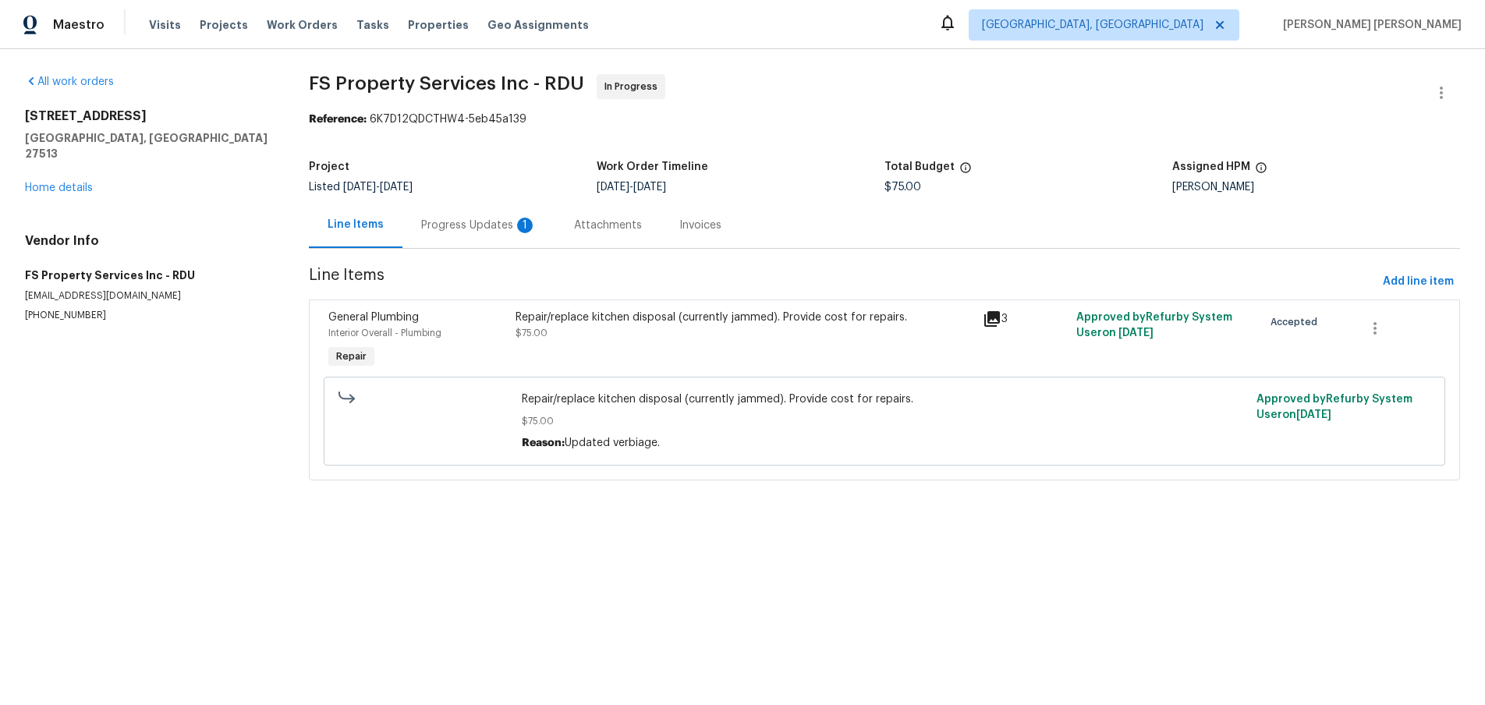
click at [990, 323] on icon at bounding box center [992, 319] width 16 height 16
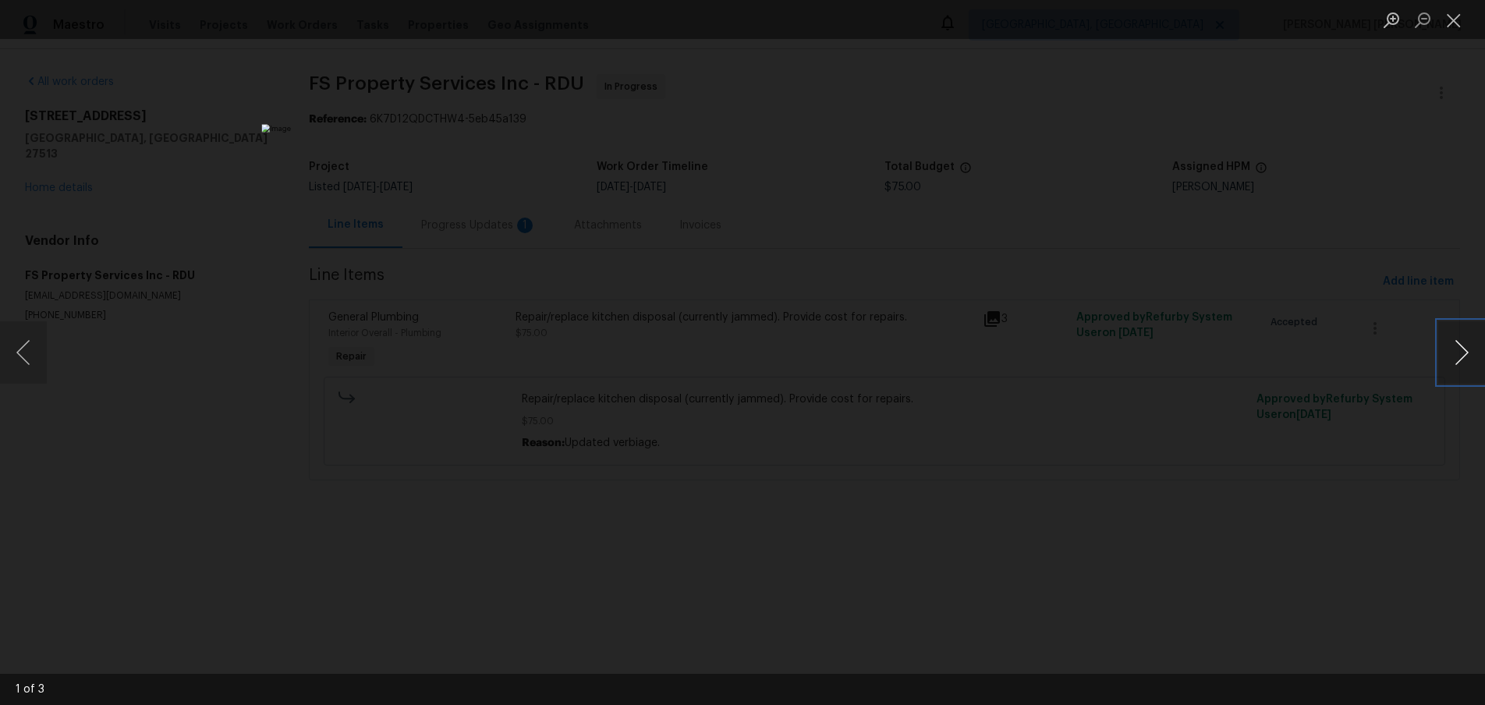
click at [1451, 368] on button "Next image" at bounding box center [1461, 352] width 47 height 62
click at [1286, 543] on div "Lightbox" at bounding box center [742, 352] width 1485 height 705
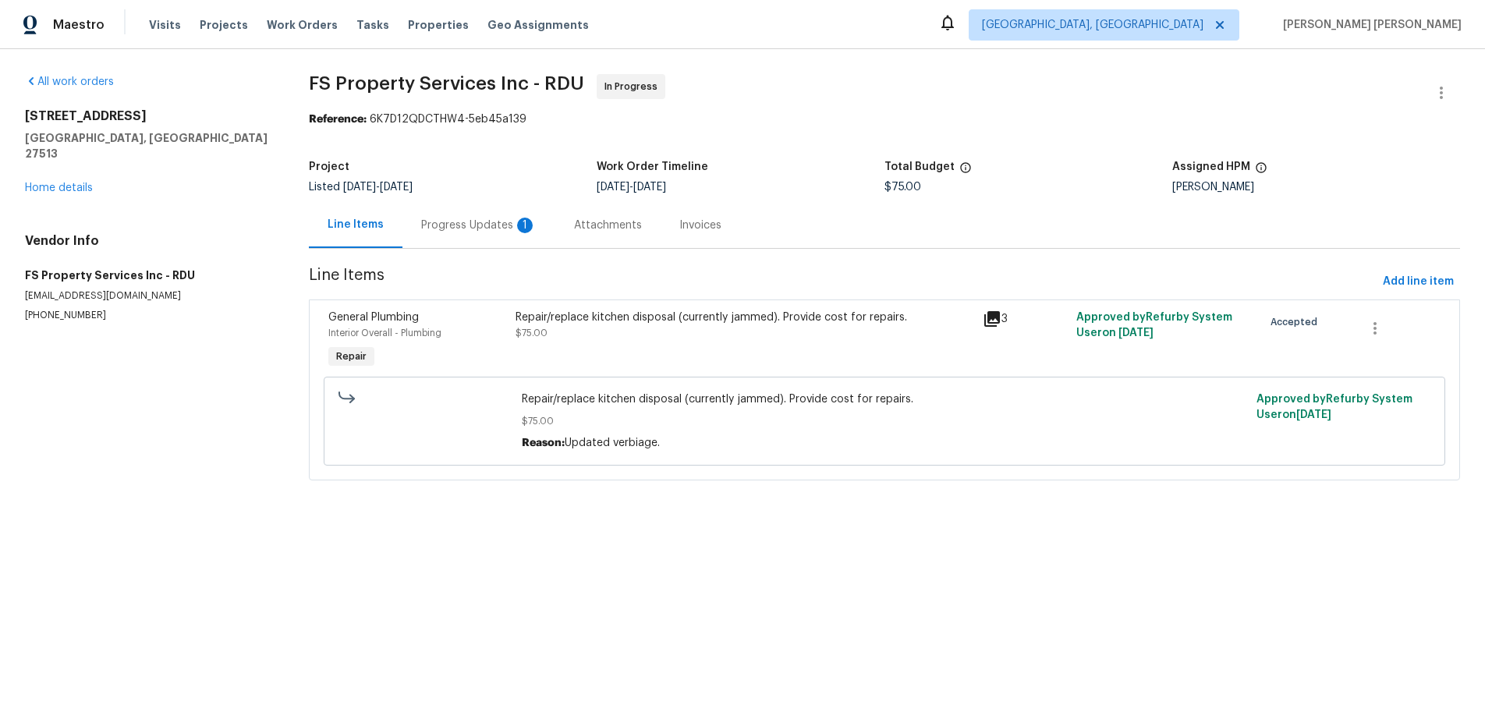
click at [481, 229] on div "Progress Updates 1" at bounding box center [478, 226] width 115 height 16
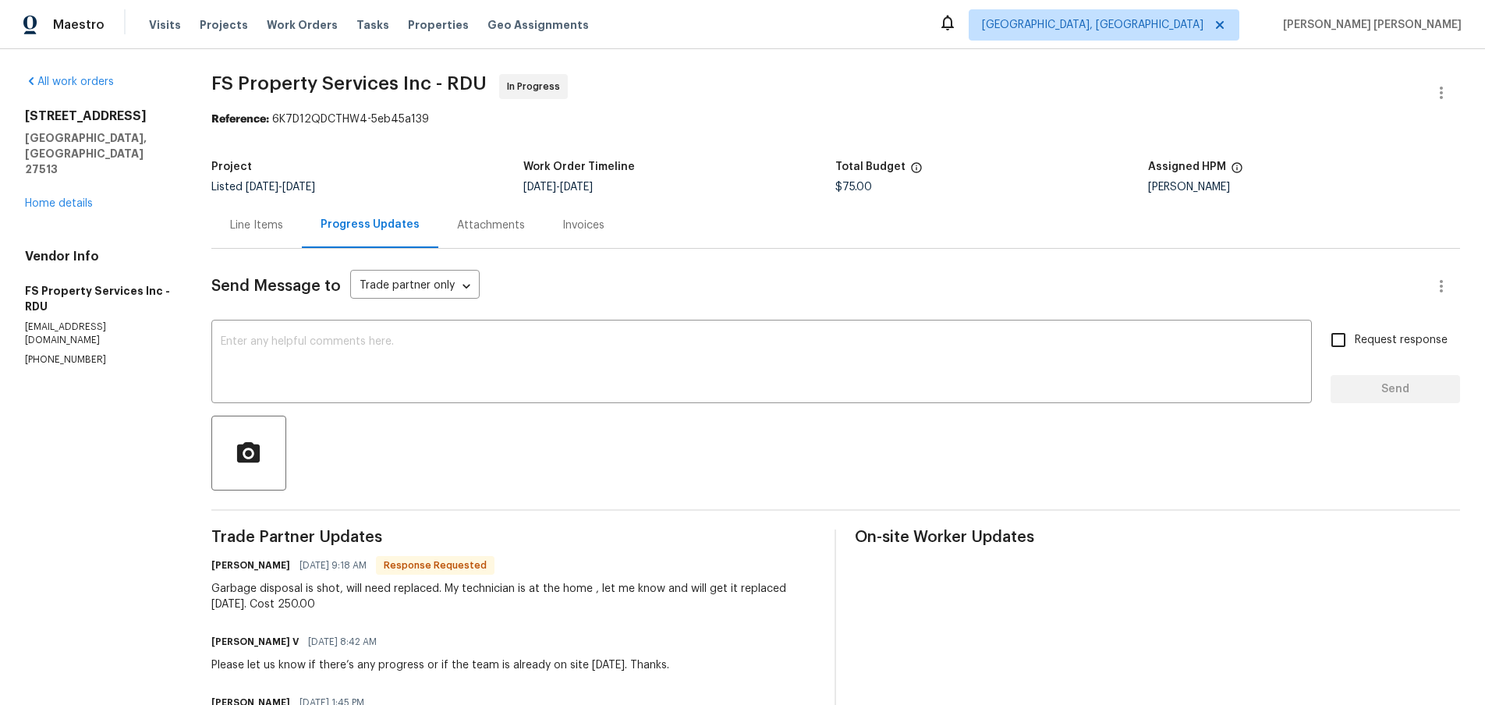
click at [55, 179] on div "[STREET_ADDRESS][PERSON_NAME] Home details" at bounding box center [99, 159] width 149 height 103
click at [55, 198] on link "Home details" at bounding box center [59, 203] width 68 height 11
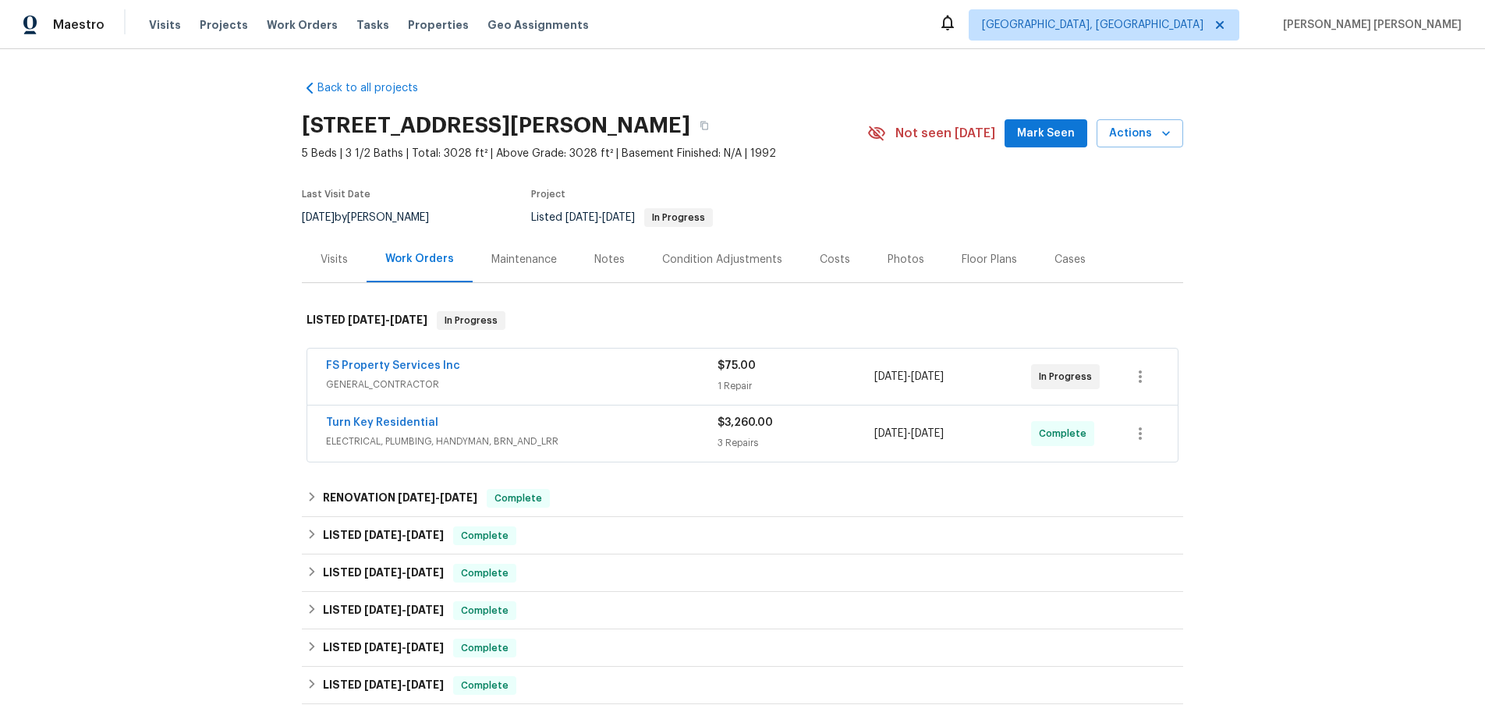
click at [498, 381] on span "GENERAL_CONTRACTOR" at bounding box center [521, 385] width 391 height 16
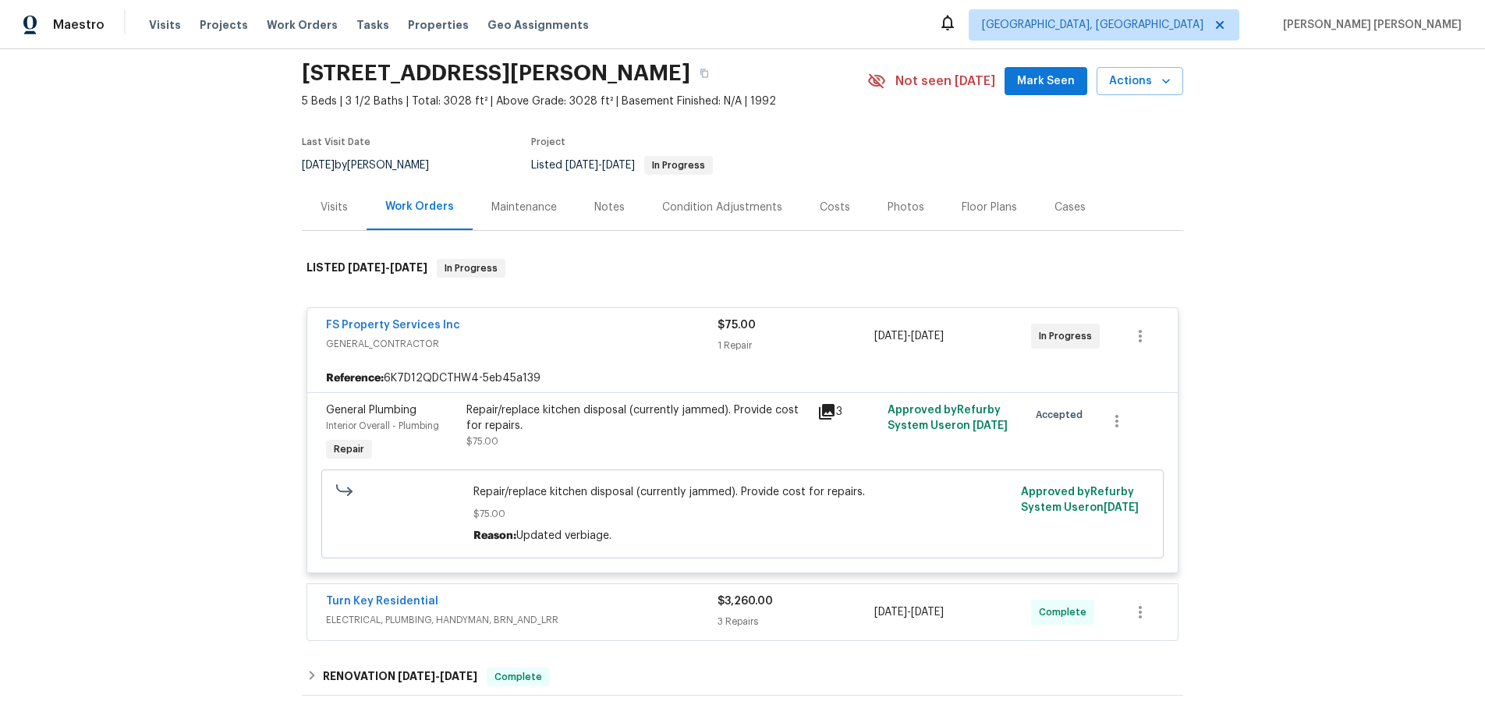
scroll to position [69, 0]
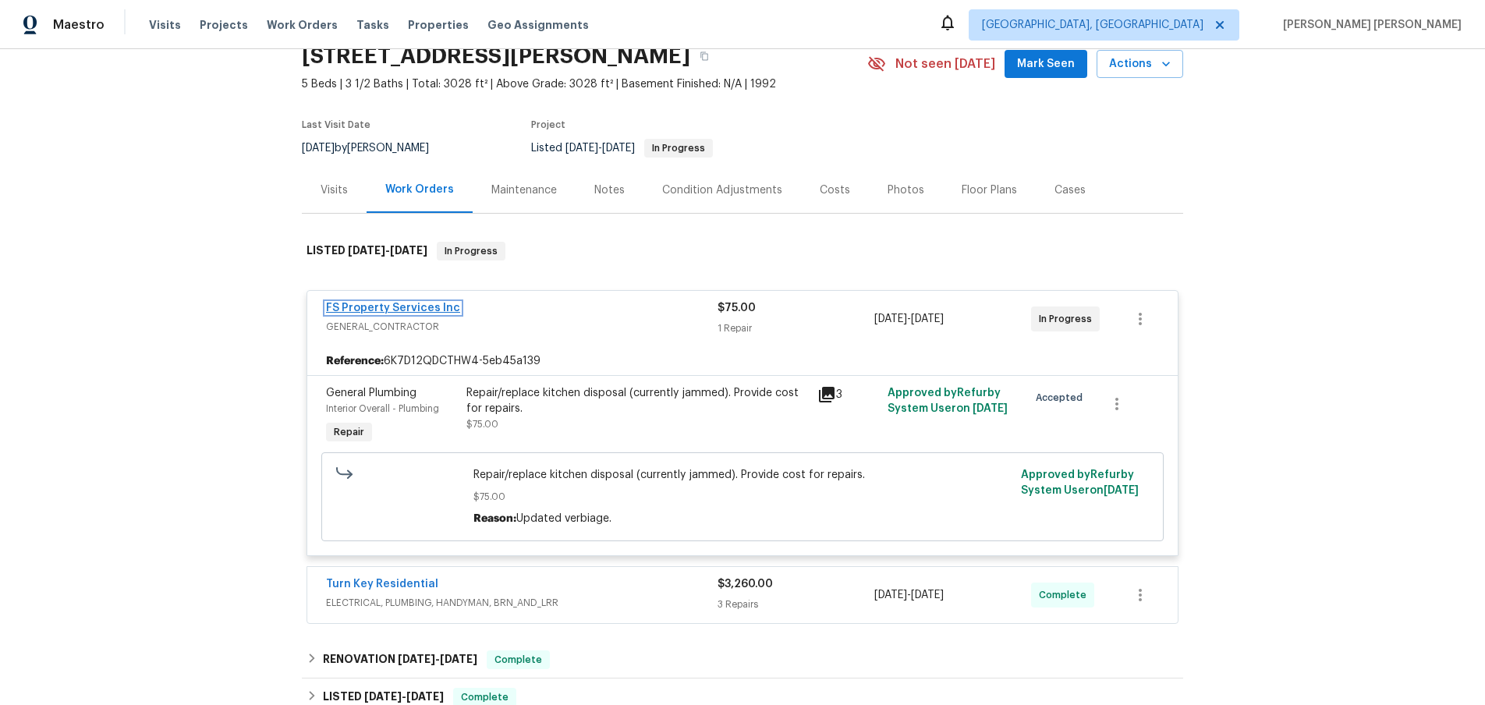
click at [403, 303] on link "FS Property Services Inc" at bounding box center [393, 308] width 134 height 11
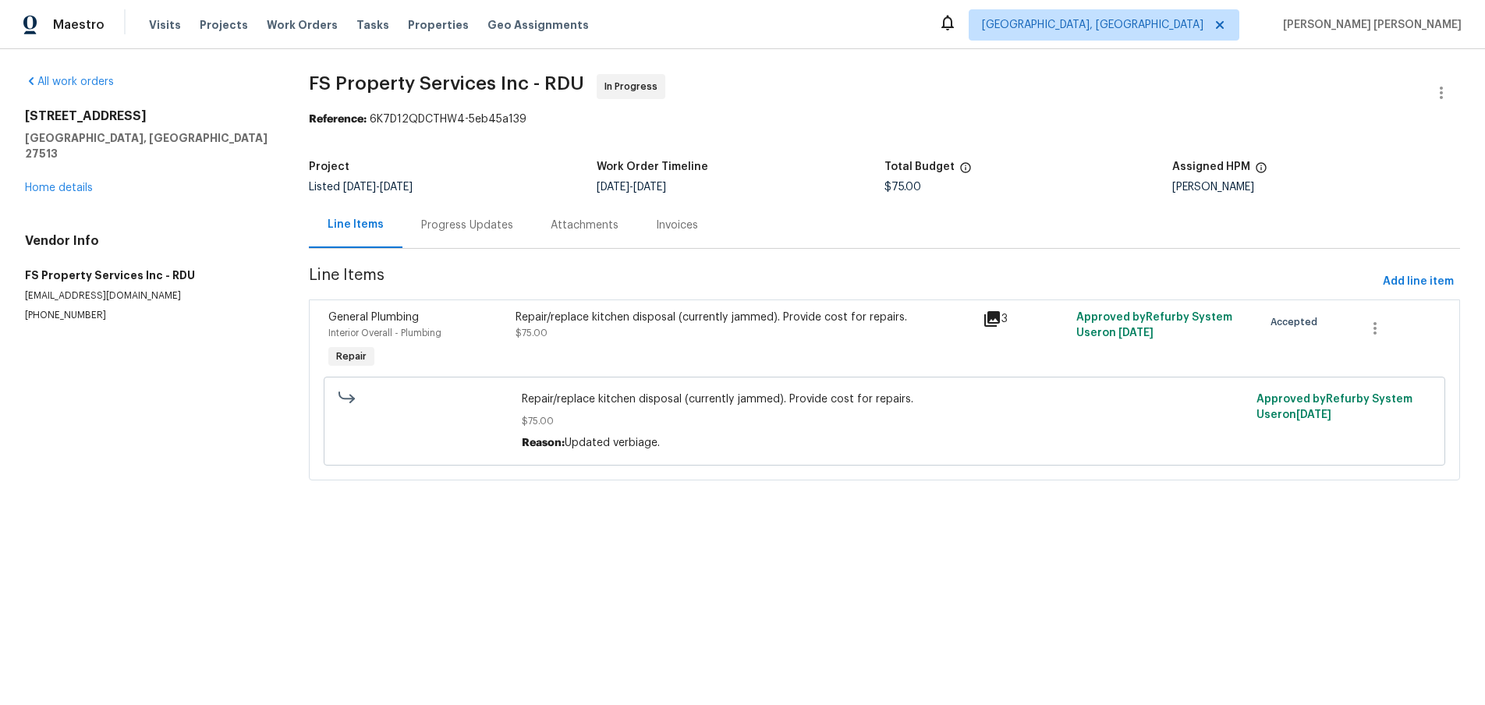
click at [799, 321] on div "Repair/replace kitchen disposal (currently jammed). Provide cost for repairs." at bounding box center [744, 318] width 458 height 16
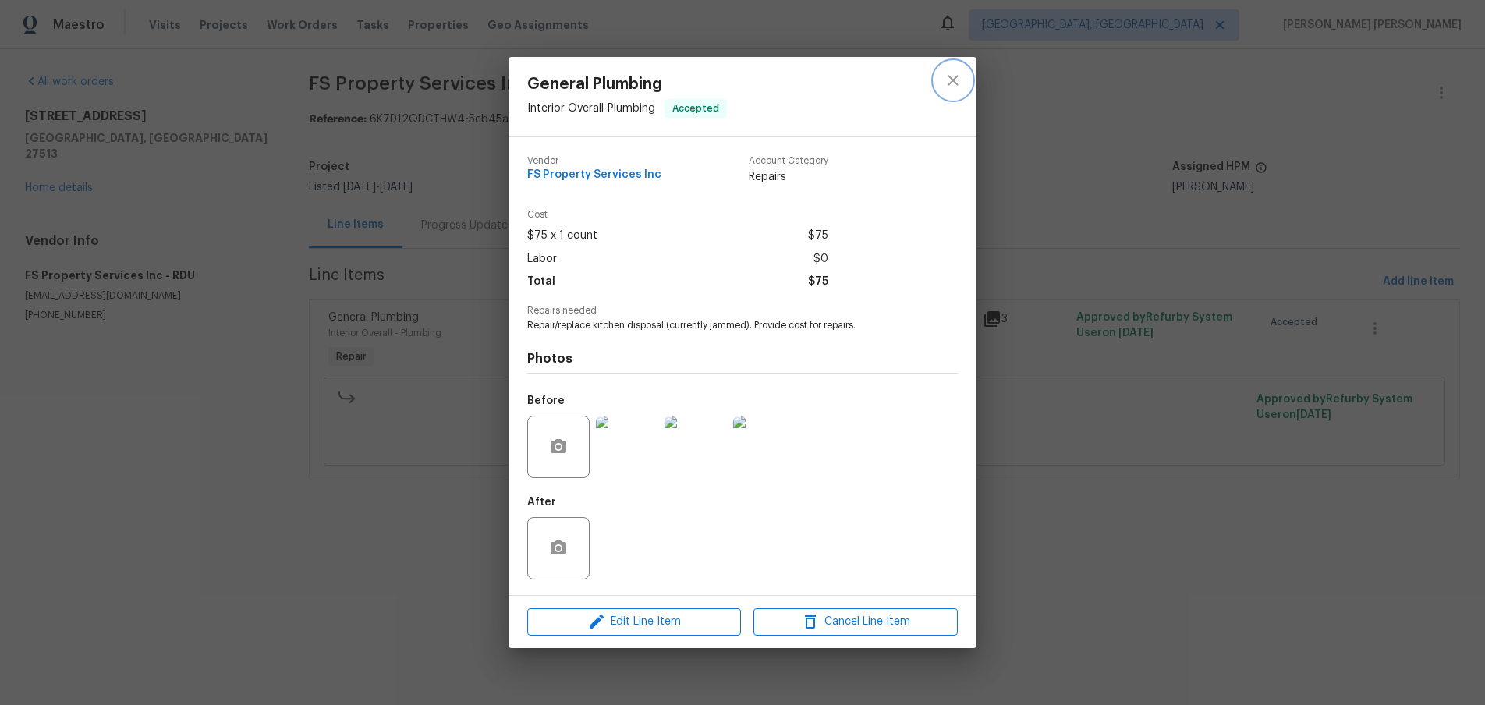
click at [955, 85] on icon "close" at bounding box center [953, 80] width 19 height 19
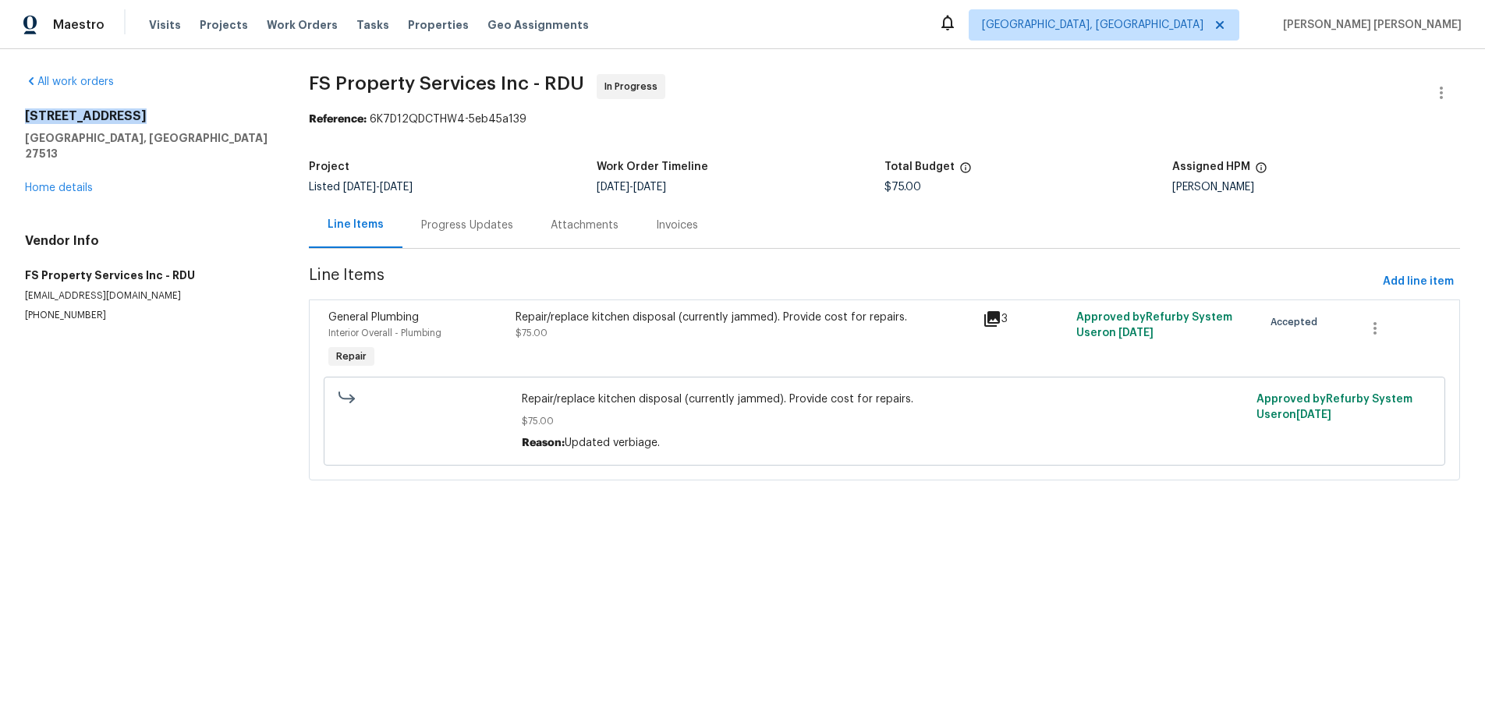
drag, startPoint x: 120, startPoint y: 115, endPoint x: 17, endPoint y: 111, distance: 103.0
click at [17, 111] on div "All work orders [STREET_ADDRESS][PERSON_NAME] Home details Vendor Info FS Prope…" at bounding box center [742, 286] width 1485 height 475
copy h2 "[STREET_ADDRESS]"
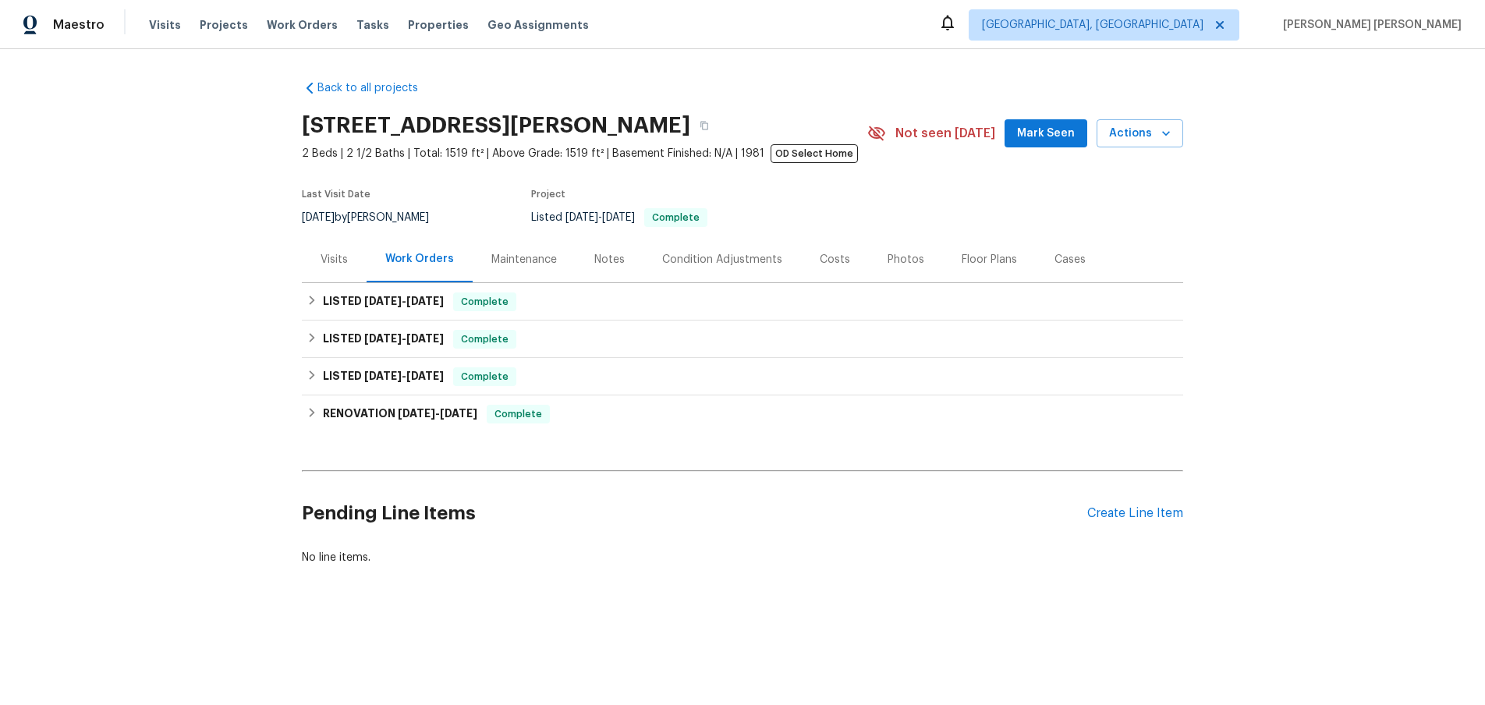
click at [342, 260] on div "Visits" at bounding box center [334, 260] width 27 height 16
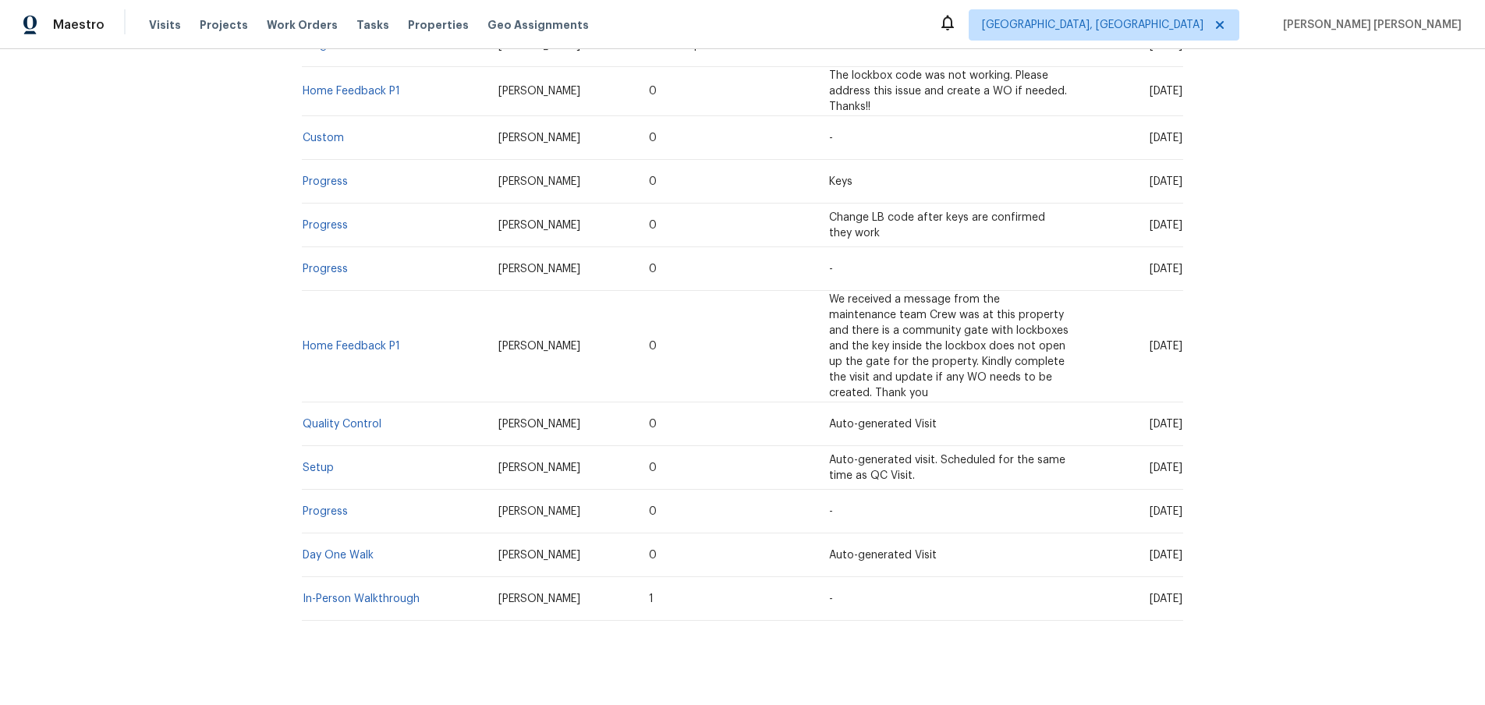
scroll to position [398, 0]
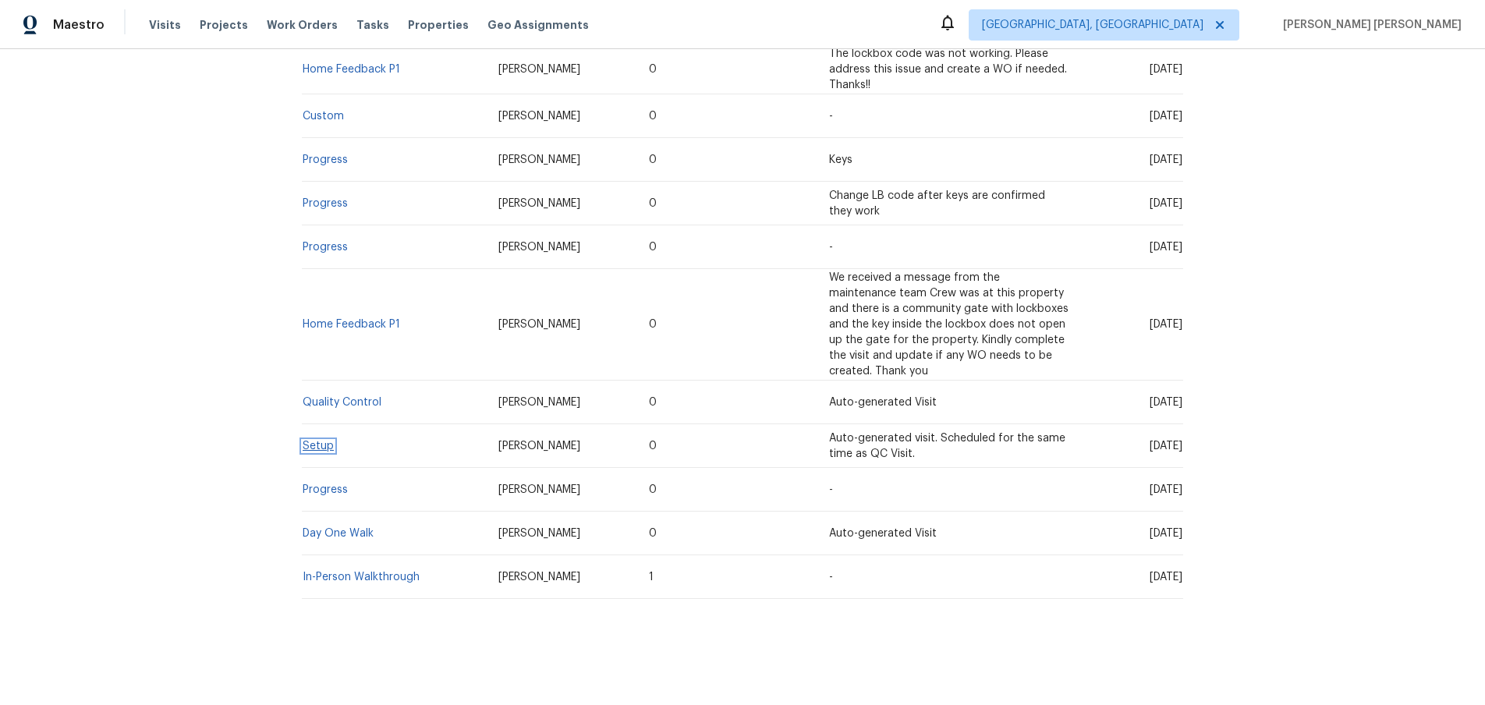
click at [315, 451] on link "Setup" at bounding box center [318, 446] width 31 height 11
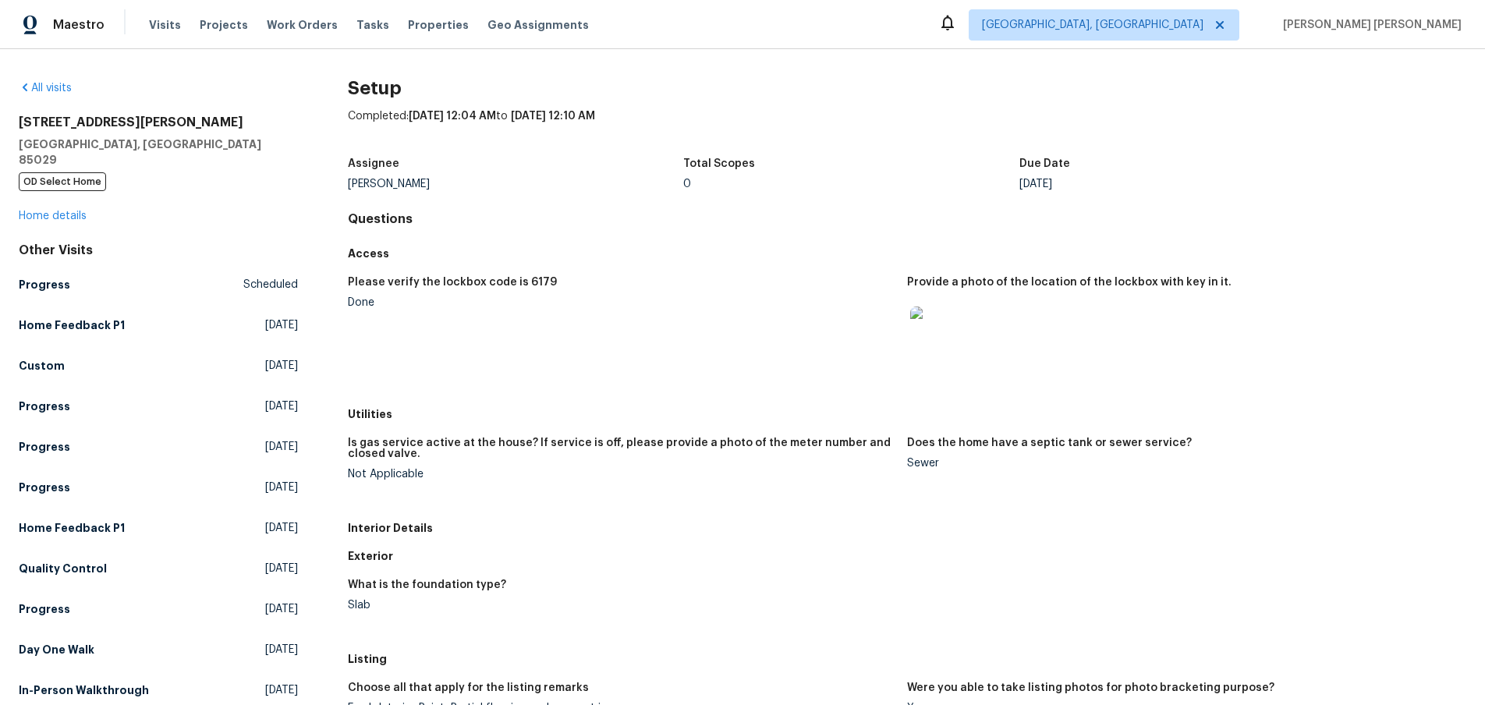
click at [926, 342] on img at bounding box center [935, 331] width 50 height 50
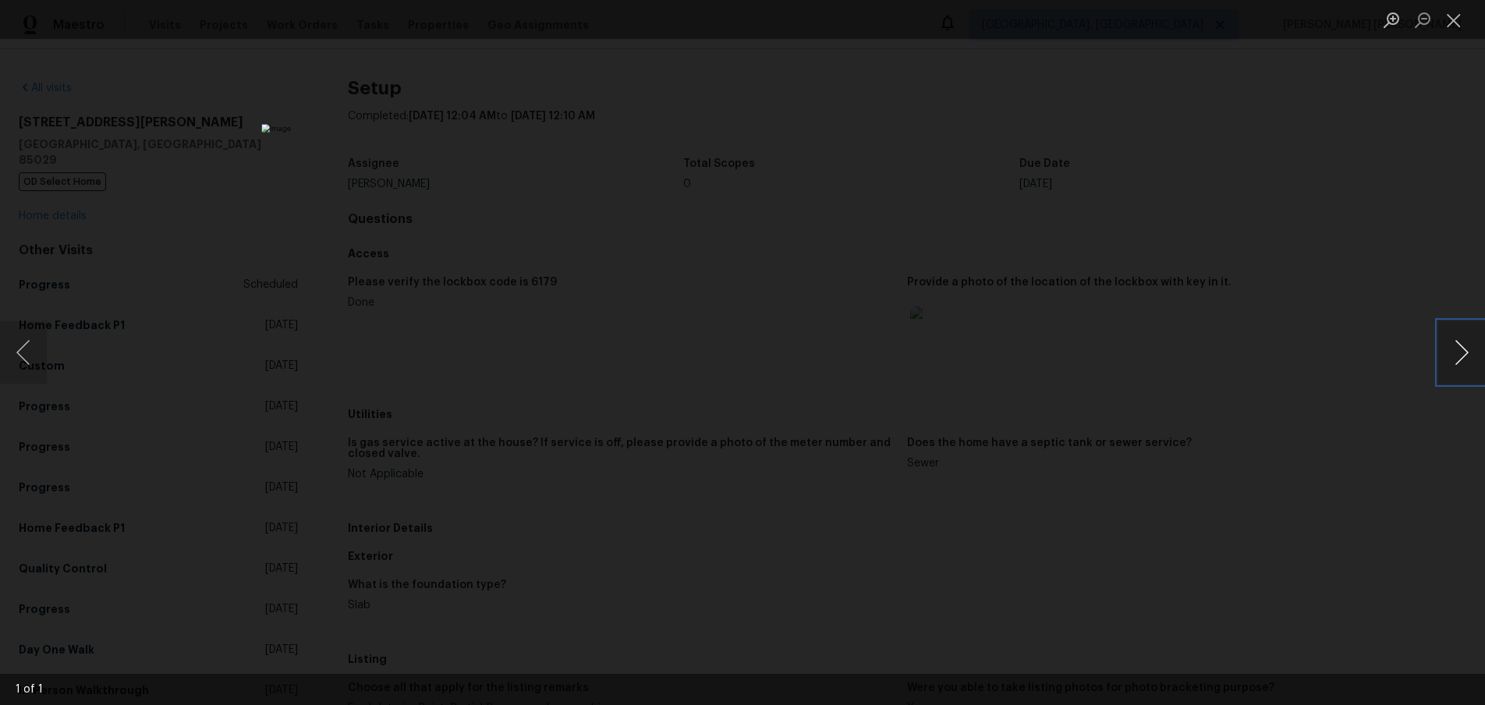
click at [1461, 360] on button "Next image" at bounding box center [1461, 352] width 47 height 62
drag, startPoint x: 1461, startPoint y: 360, endPoint x: 1432, endPoint y: 367, distance: 29.7
click at [1444, 361] on button "Next image" at bounding box center [1461, 352] width 47 height 62
click at [1341, 491] on div "Lightbox" at bounding box center [742, 352] width 1485 height 705
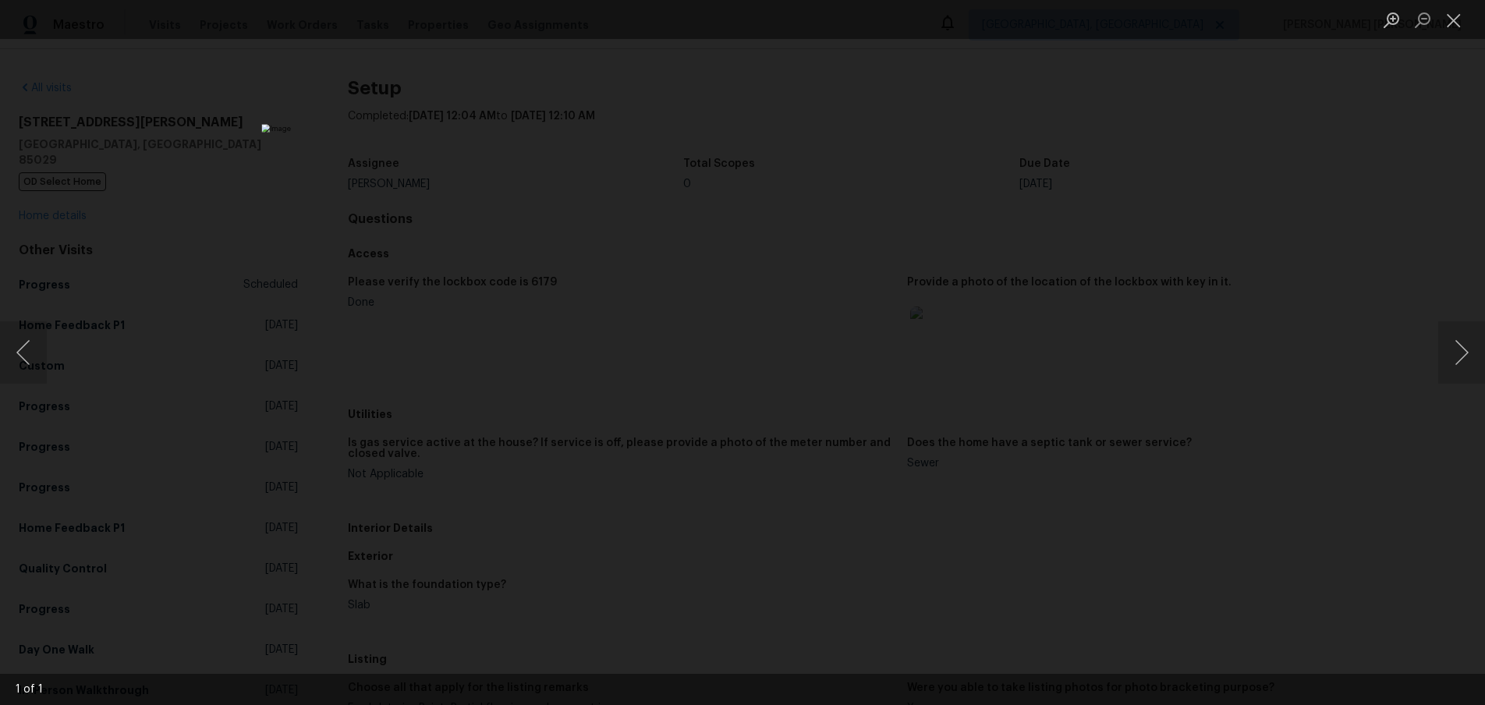
click at [1341, 491] on div "Lightbox" at bounding box center [742, 352] width 1485 height 705
